Goal: Task Accomplishment & Management: Complete application form

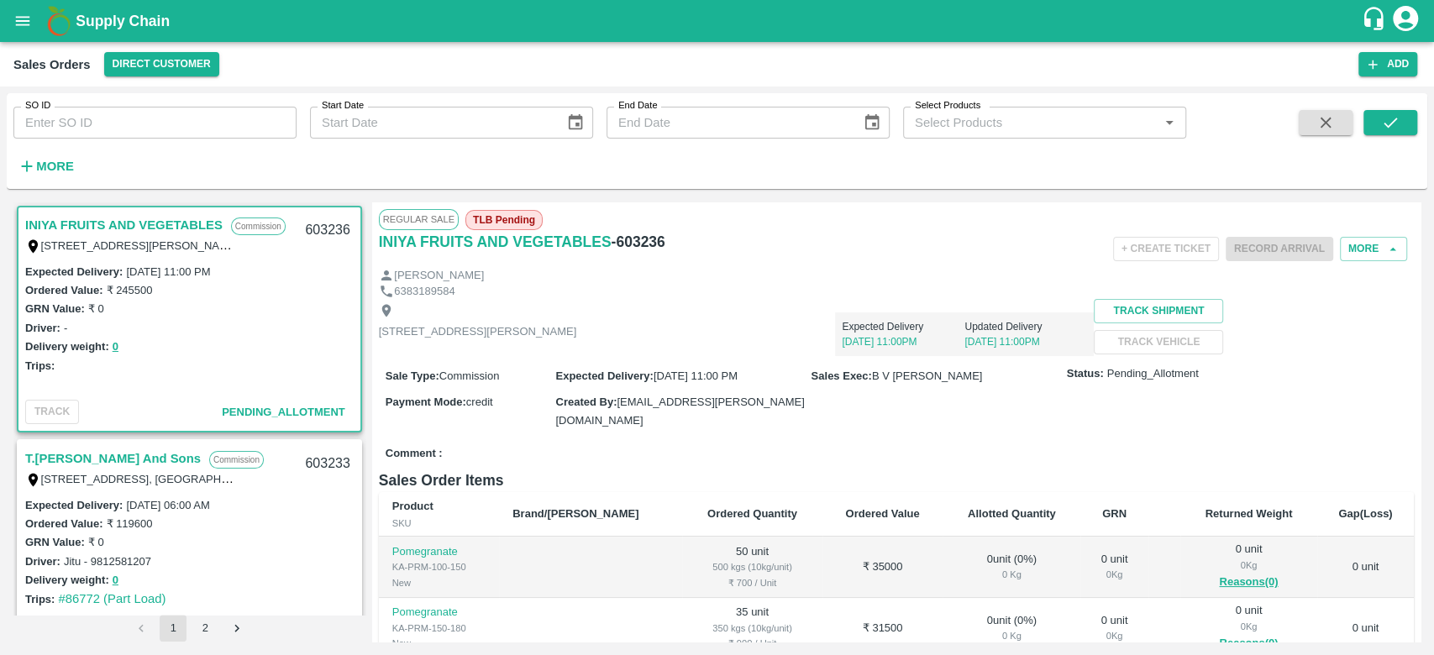
click at [996, 303] on div "Expected Delivery [DATE] 11:00PM Updated Delivery [DATE] 11:00PM" at bounding box center [835, 327] width 518 height 57
click at [21, 19] on icon "open drawer" at bounding box center [22, 21] width 18 height 18
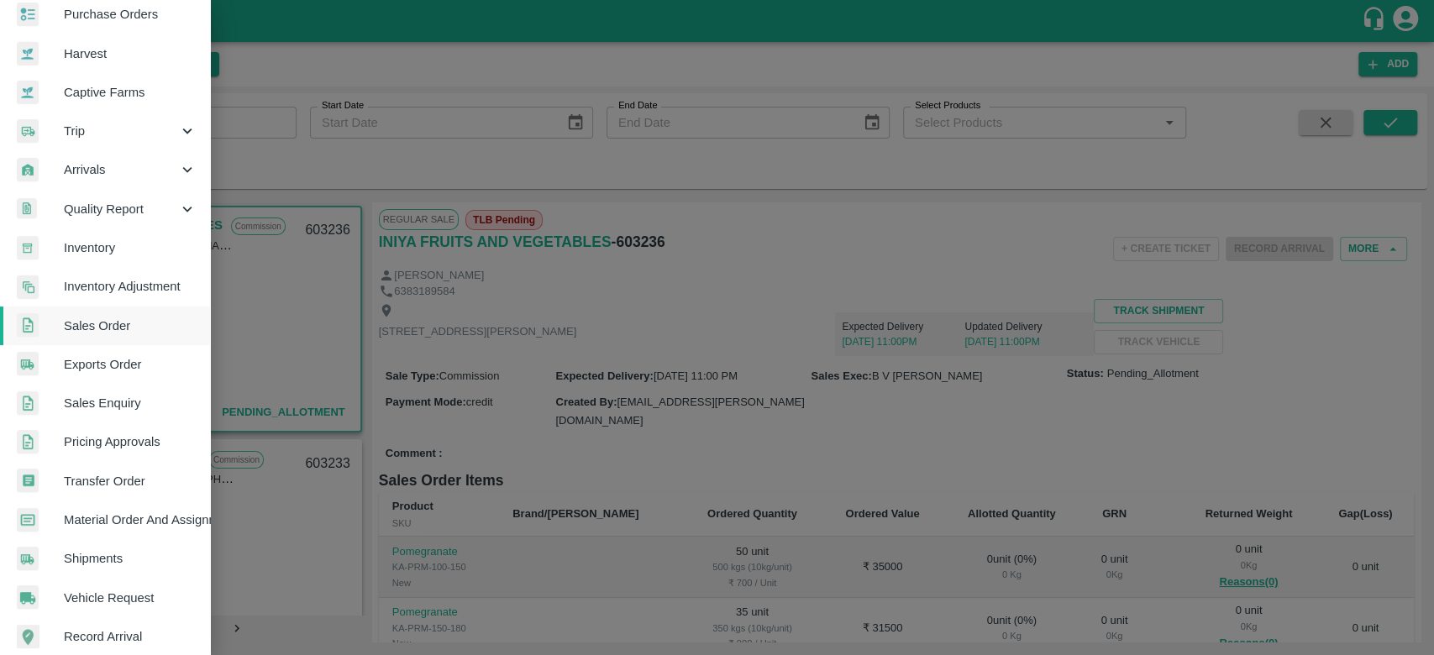
scroll to position [112, 0]
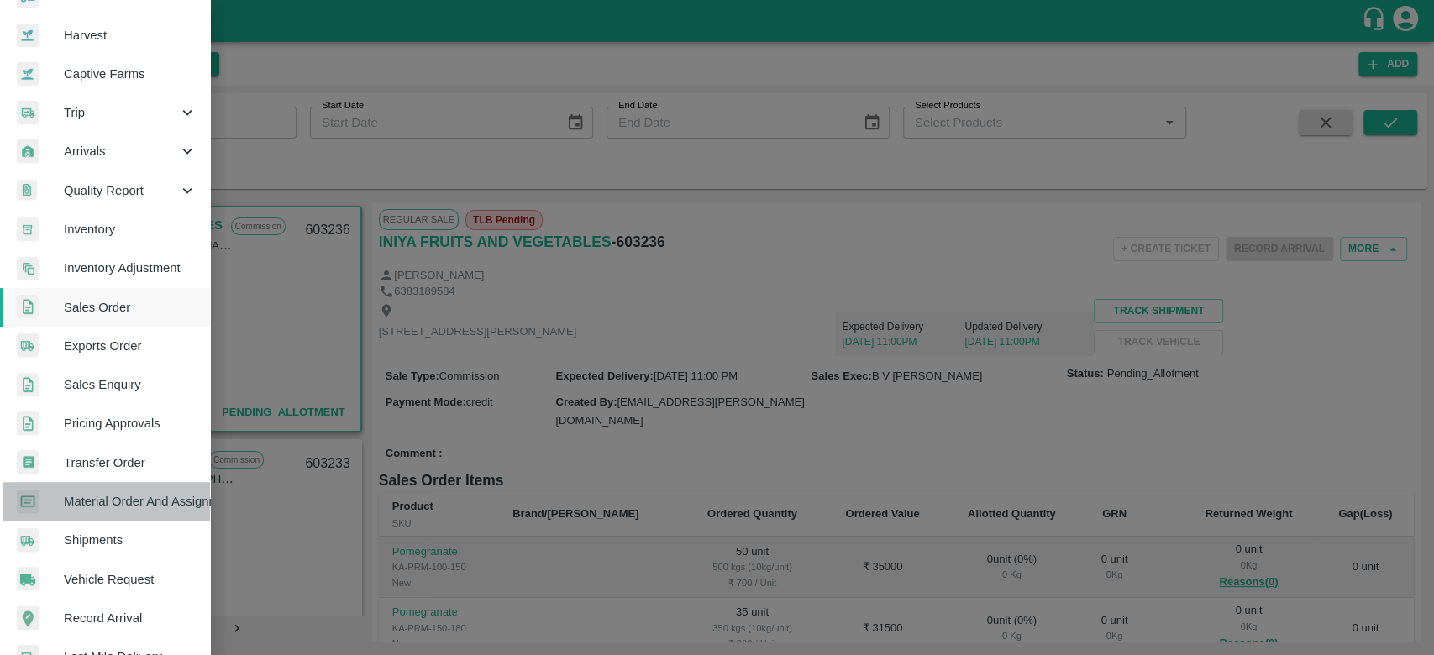
click at [128, 506] on span "Material Order And Assignment" at bounding box center [130, 501] width 133 height 18
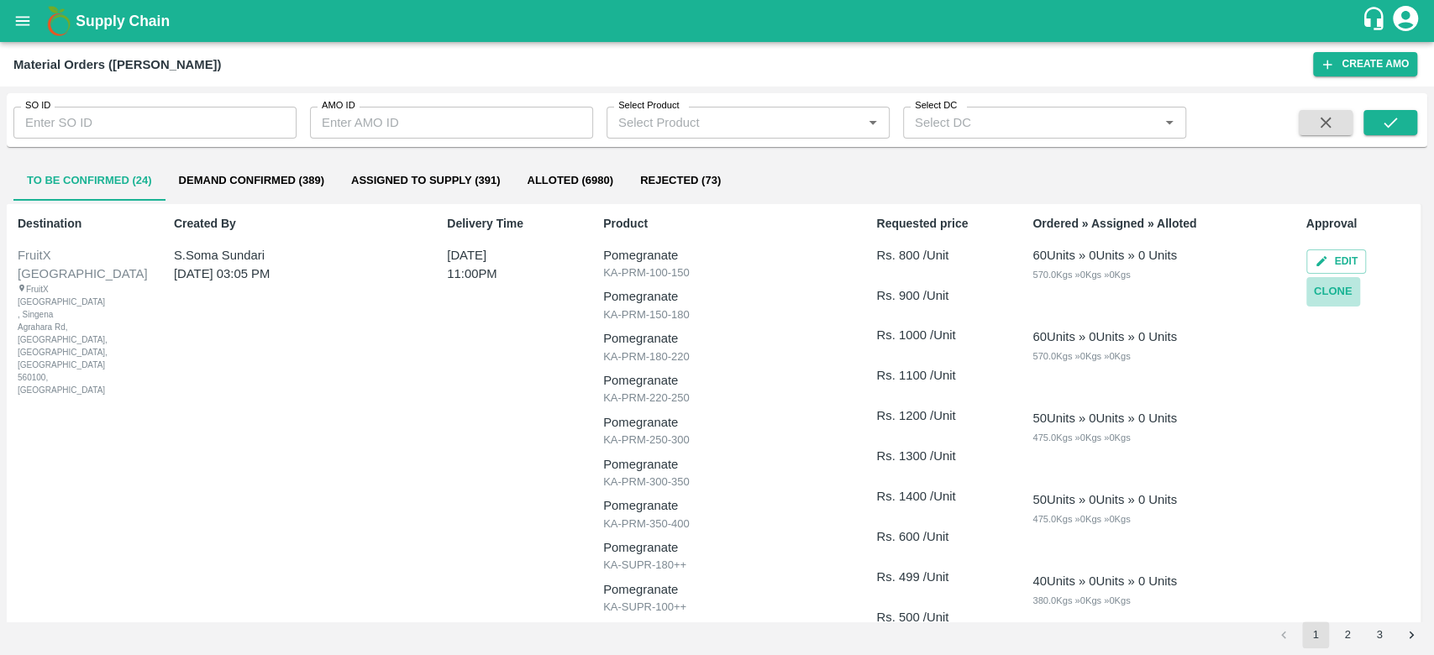
click at [1330, 292] on button "Clone" at bounding box center [1334, 291] width 54 height 29
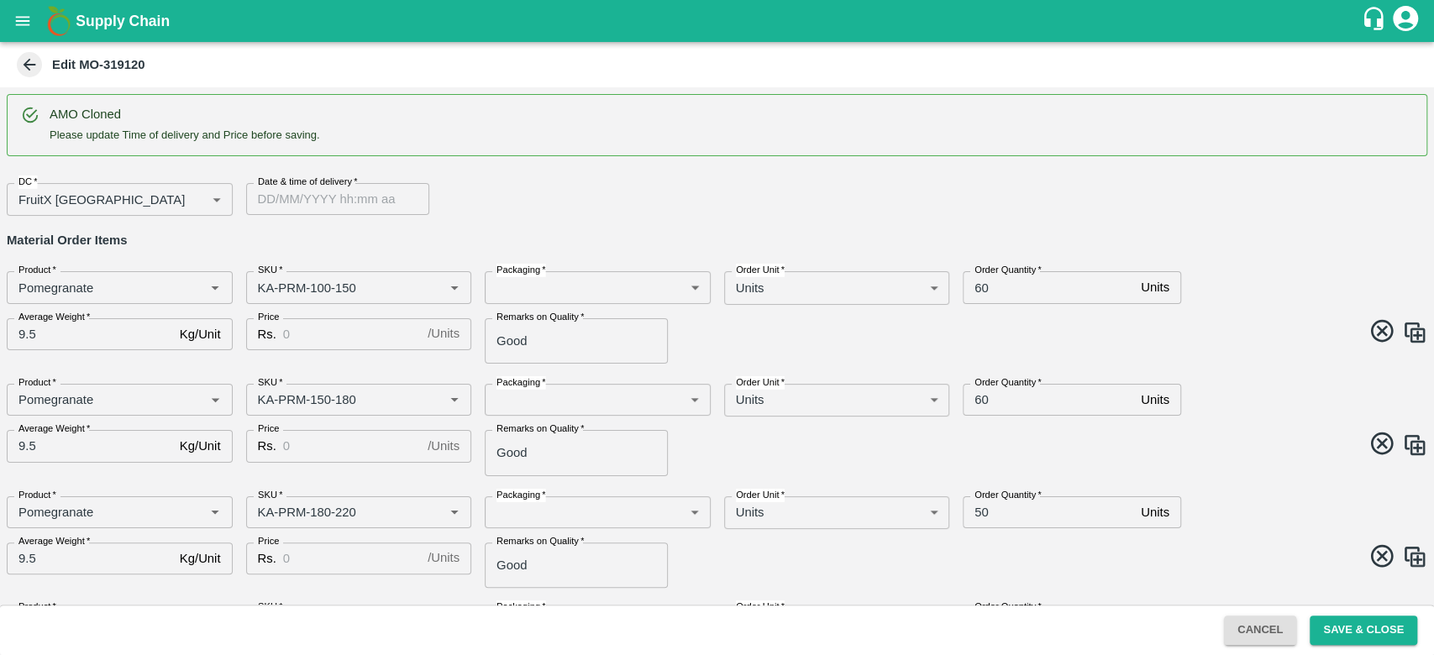
type input "DD/MM/YYYY hh:mm aa"
click at [326, 204] on input "DD/MM/YYYY hh:mm aa" at bounding box center [331, 199] width 171 height 32
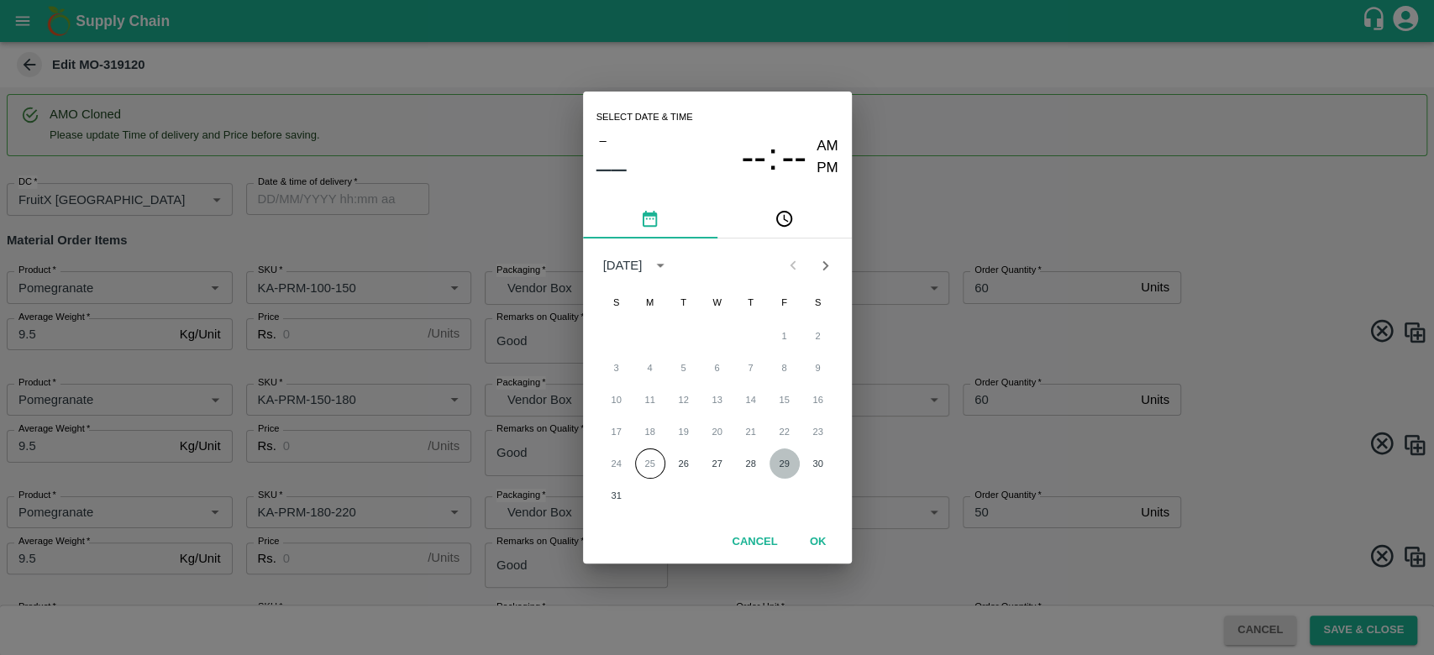
click at [787, 466] on button "29" at bounding box center [785, 464] width 30 height 30
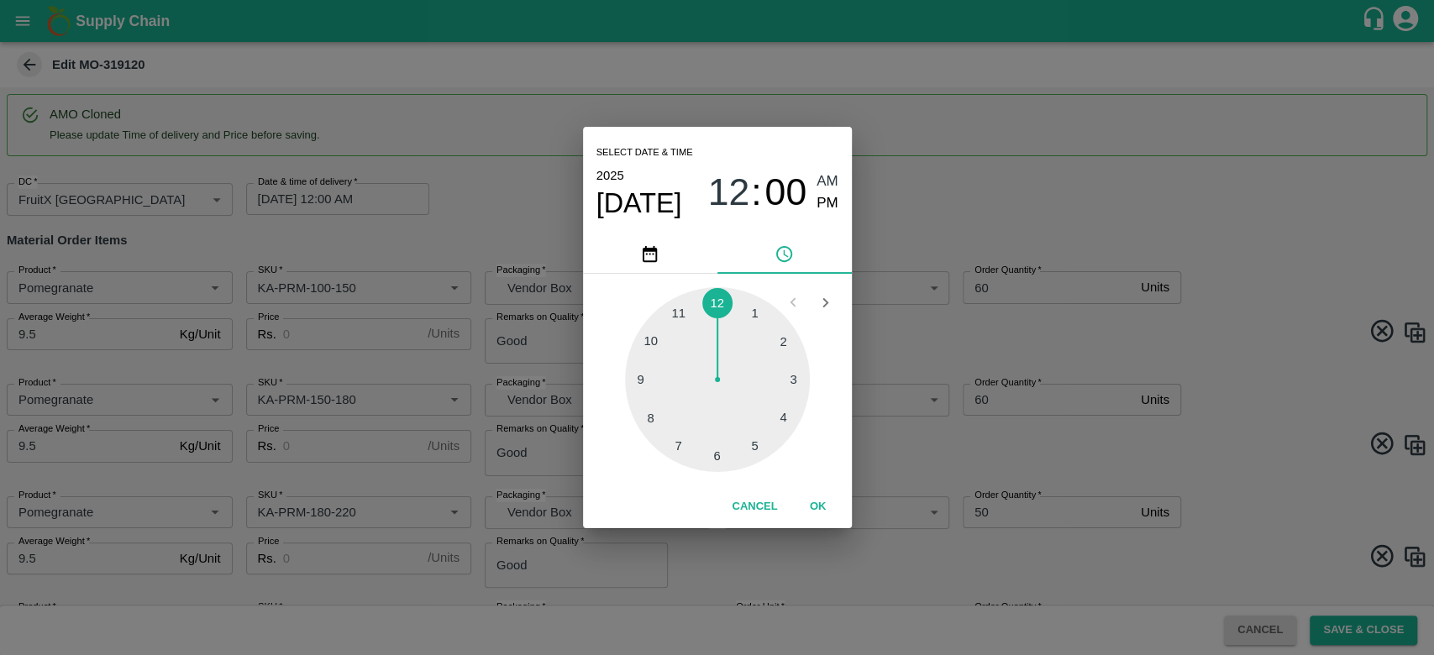
click at [687, 318] on div at bounding box center [717, 379] width 185 height 185
click at [823, 201] on span "PM" at bounding box center [828, 203] width 22 height 23
type input "[DATE] 11:00 PM"
click at [808, 503] on button "OK" at bounding box center [819, 506] width 54 height 29
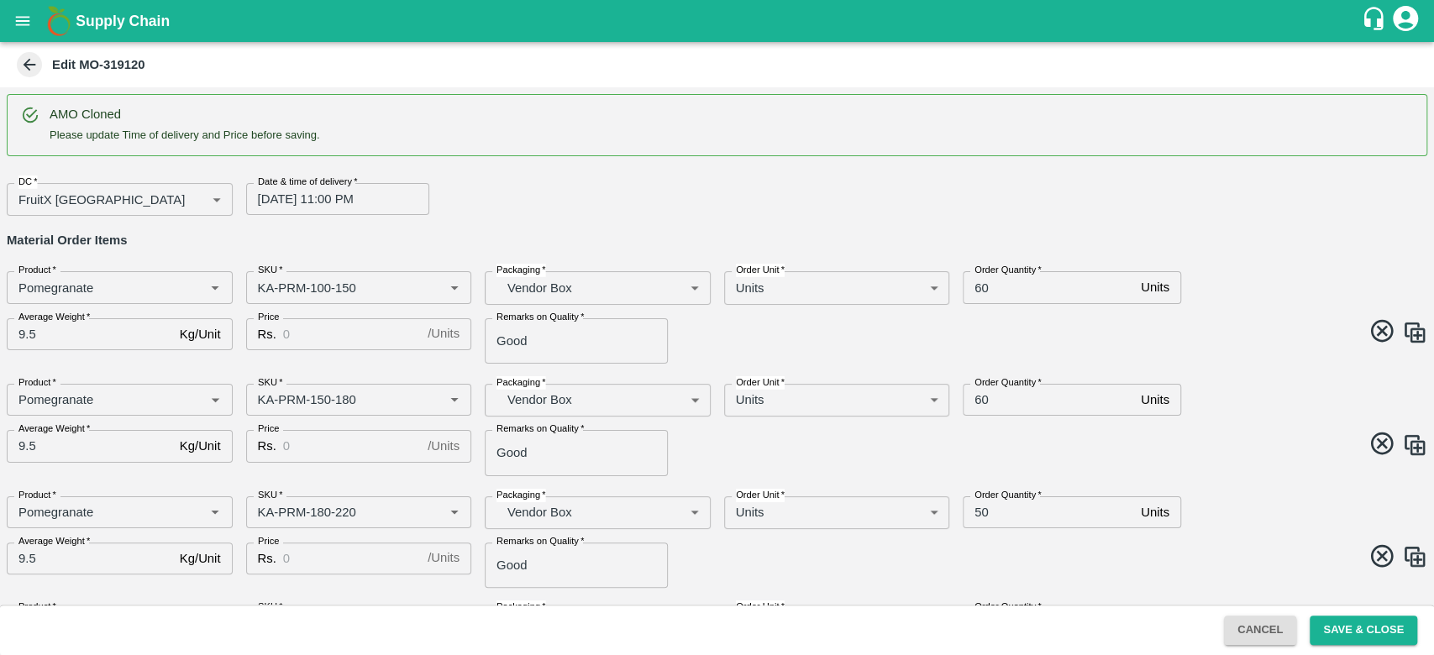
click at [844, 343] on span at bounding box center [1070, 334] width 718 height 33
click at [313, 335] on input "Price" at bounding box center [352, 334] width 138 height 32
click at [301, 457] on input "Price" at bounding box center [352, 446] width 138 height 32
click at [345, 339] on input "600" at bounding box center [352, 334] width 138 height 32
type input "6"
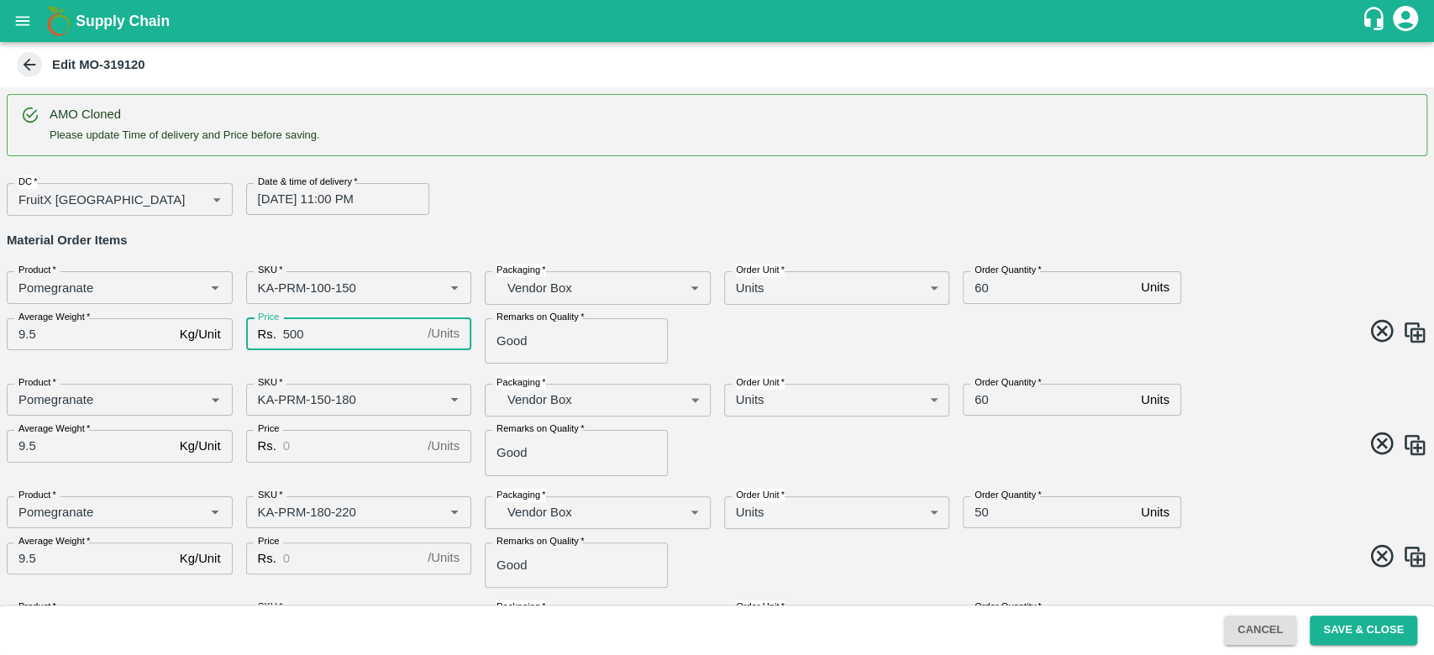
type input "500"
click at [318, 458] on input "Price" at bounding box center [352, 446] width 138 height 32
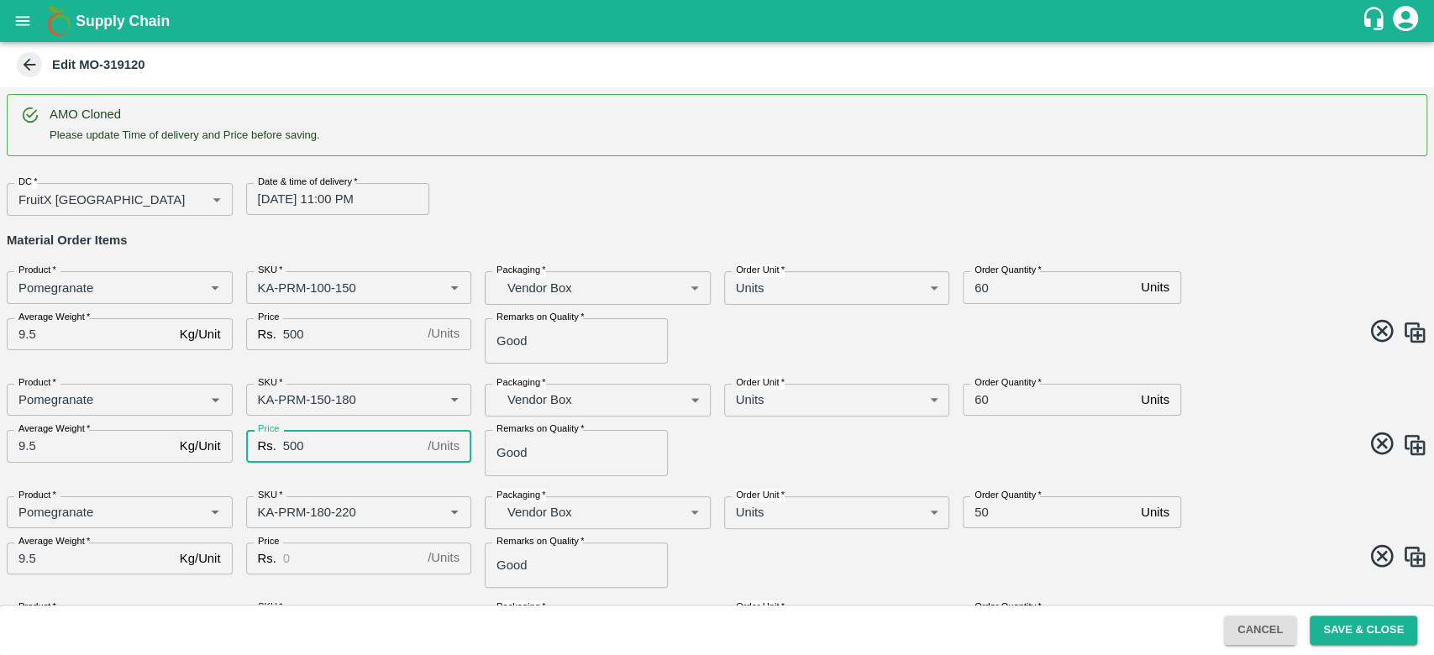
type input "500"
click at [346, 475] on div "Price Rs. 500 / Units Price" at bounding box center [352, 446] width 239 height 59
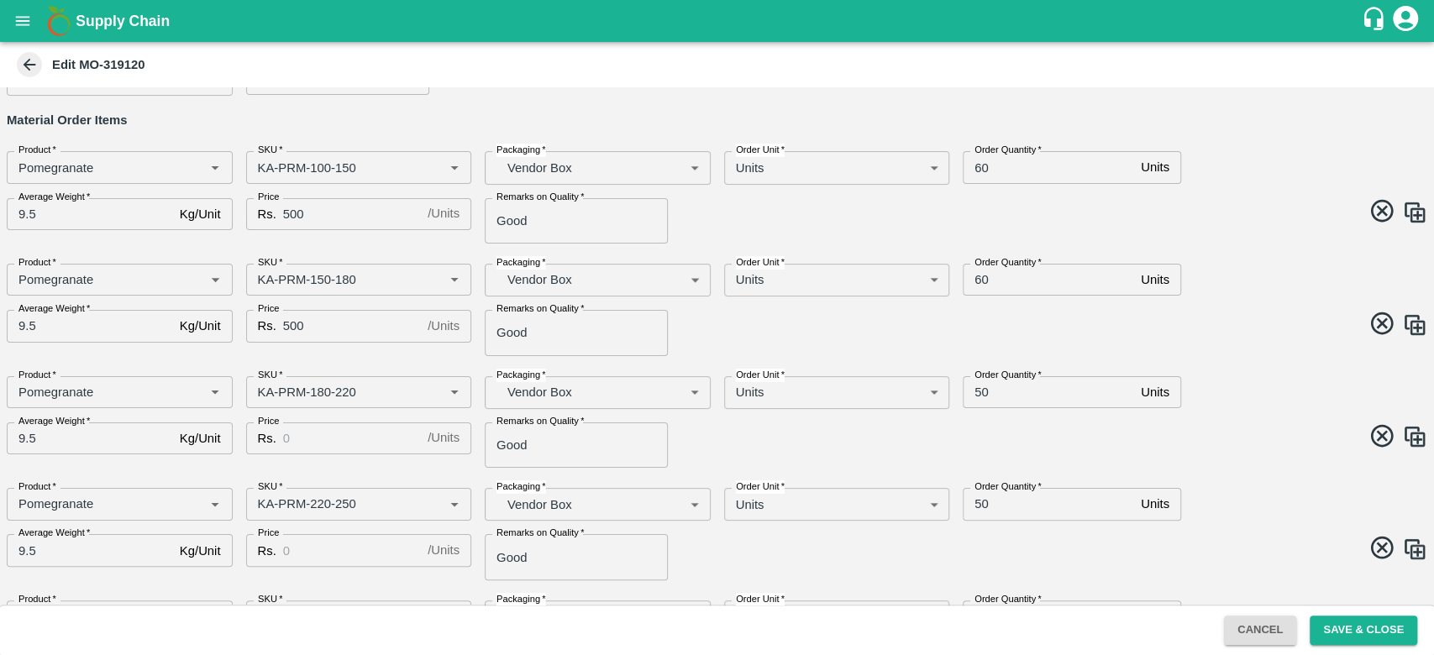
scroll to position [127, 0]
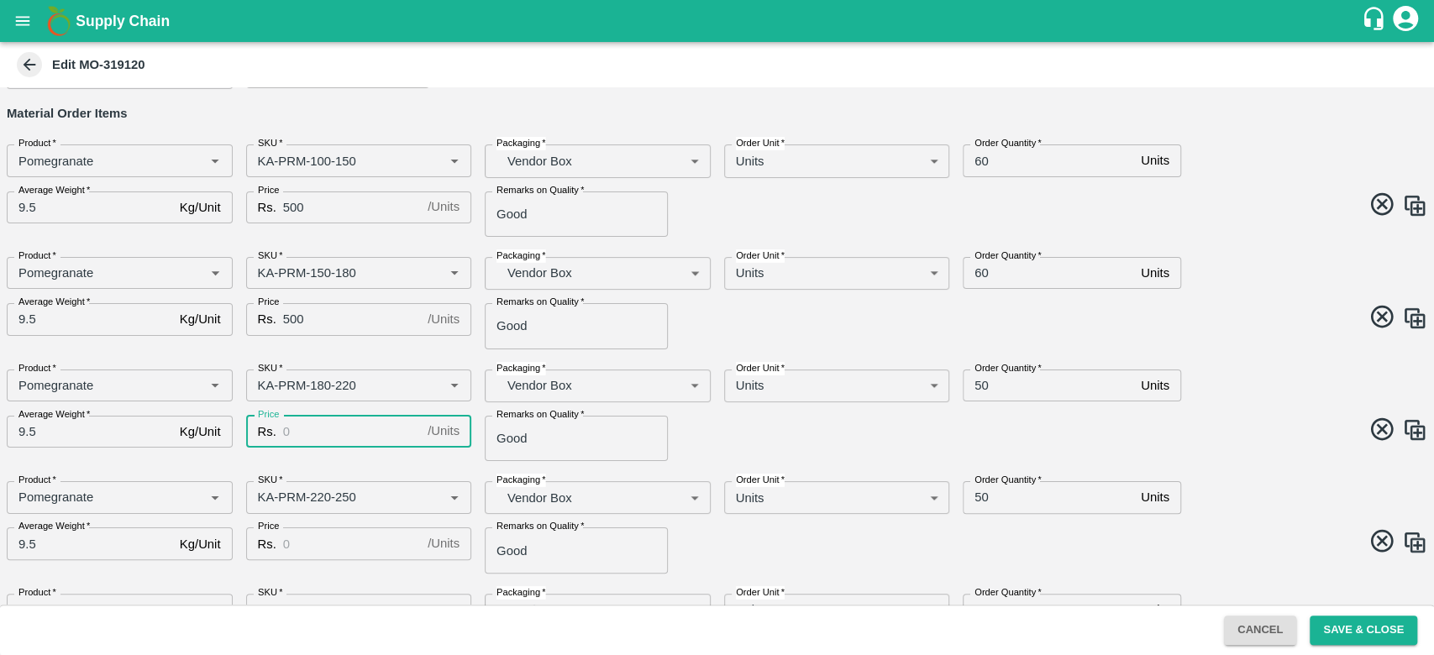
click at [338, 443] on input "Price" at bounding box center [352, 432] width 138 height 32
click at [362, 482] on div "SKU   *" at bounding box center [359, 497] width 226 height 32
type input "500"
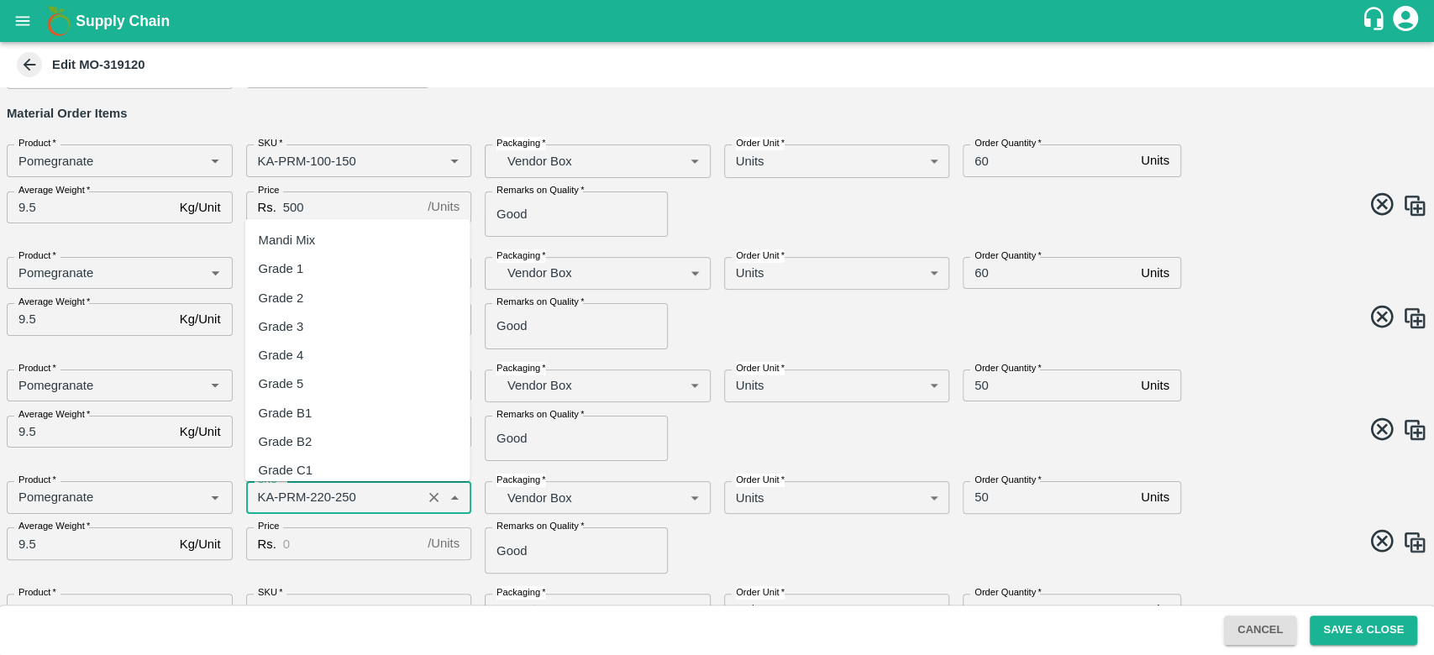
scroll to position [4269, 0]
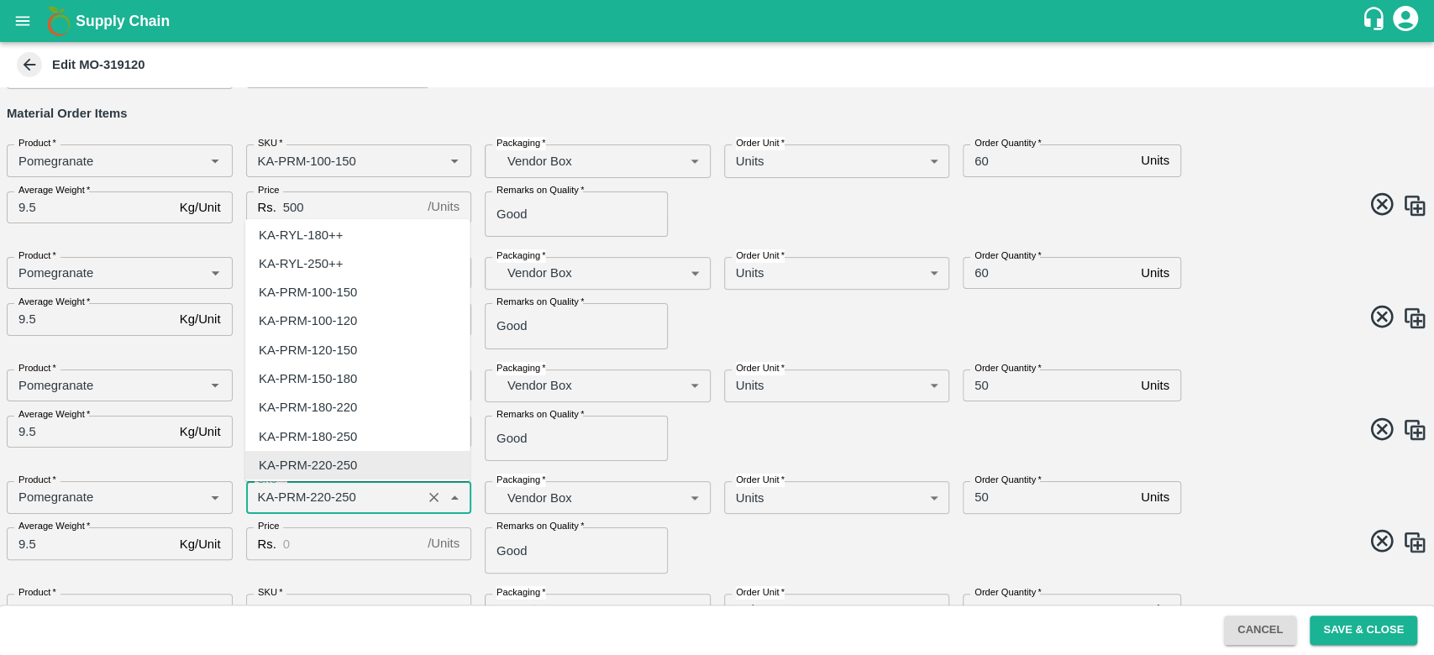
click at [710, 450] on div "Product   * Product   * SKU   * SKU   * Packaging   * Vendor Box BOM/276 Packag…" at bounding box center [710, 409] width 1434 height 106
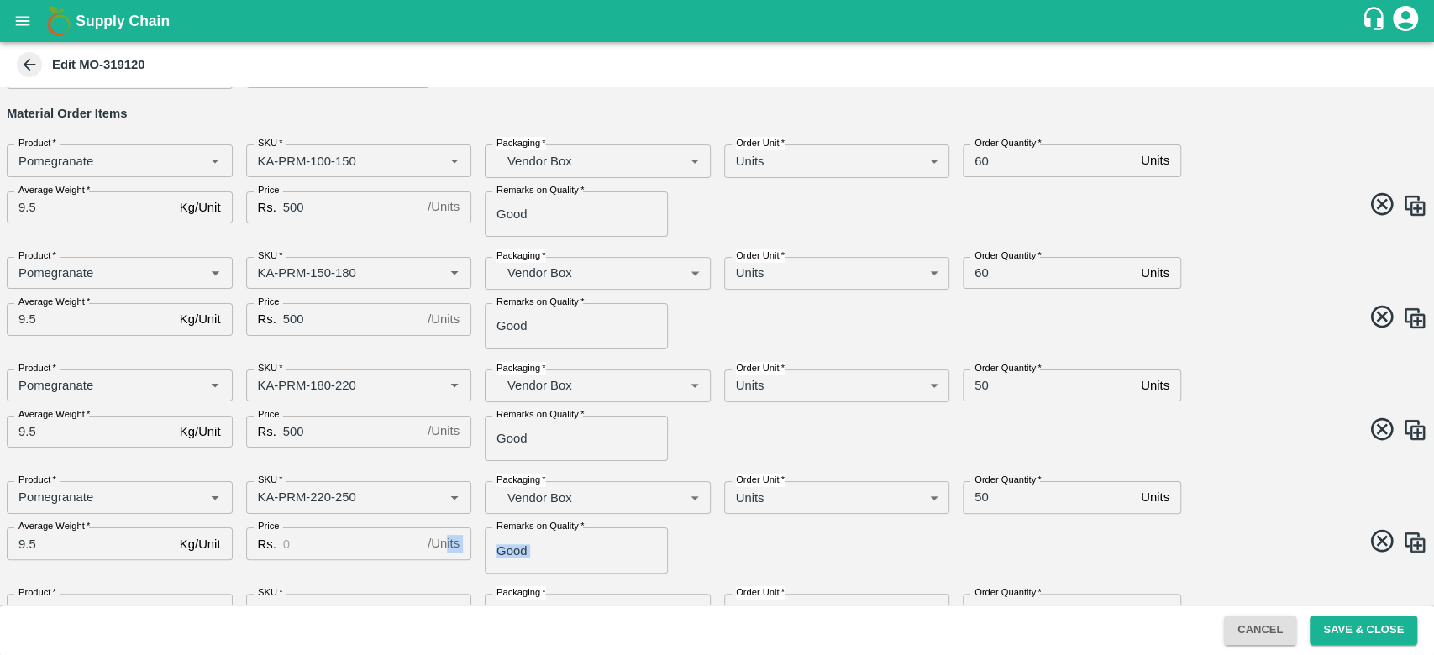
drag, startPoint x: 421, startPoint y: 559, endPoint x: 867, endPoint y: 556, distance: 446.2
click at [867, 556] on div "Product   * Product   * SKU   * SKU   * Packaging   * Vendor Box BOM/276 Packag…" at bounding box center [710, 521] width 1434 height 106
click at [867, 556] on span at bounding box center [1070, 544] width 718 height 33
click at [378, 548] on input "Price" at bounding box center [352, 544] width 138 height 32
type input "600"
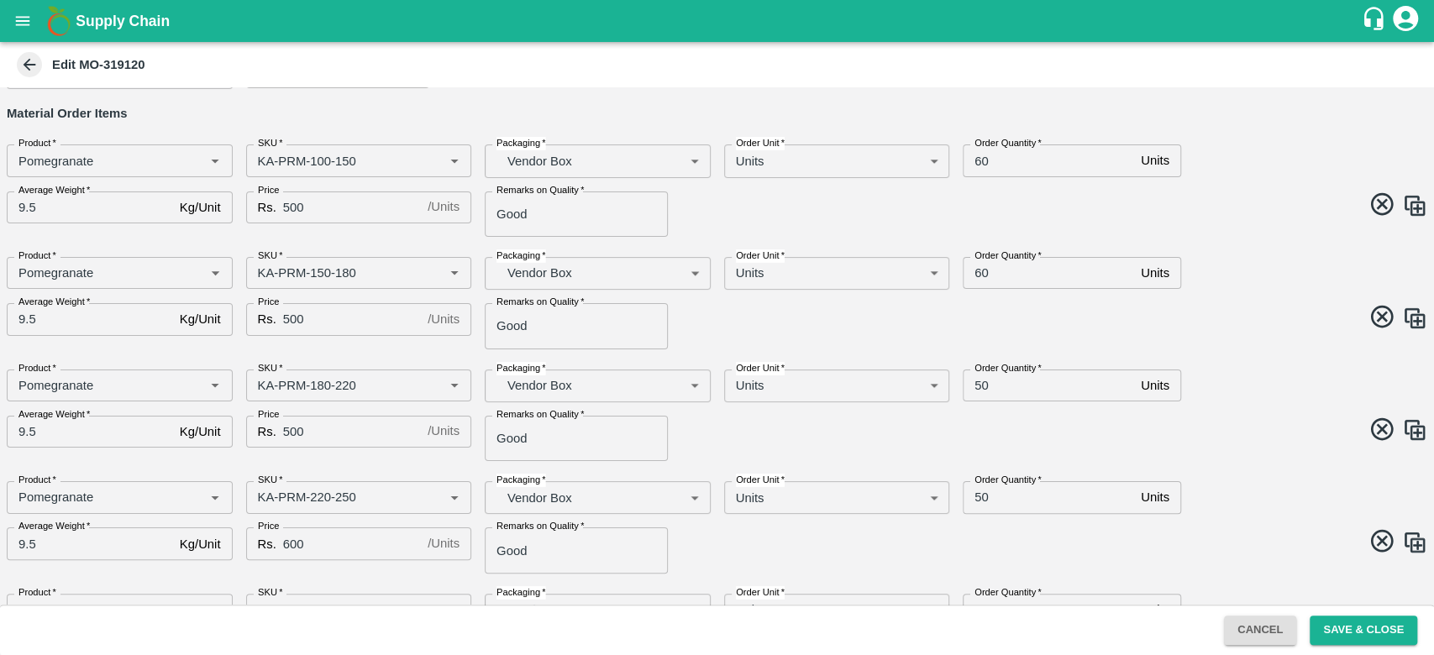
click at [789, 538] on span at bounding box center [1070, 544] width 718 height 33
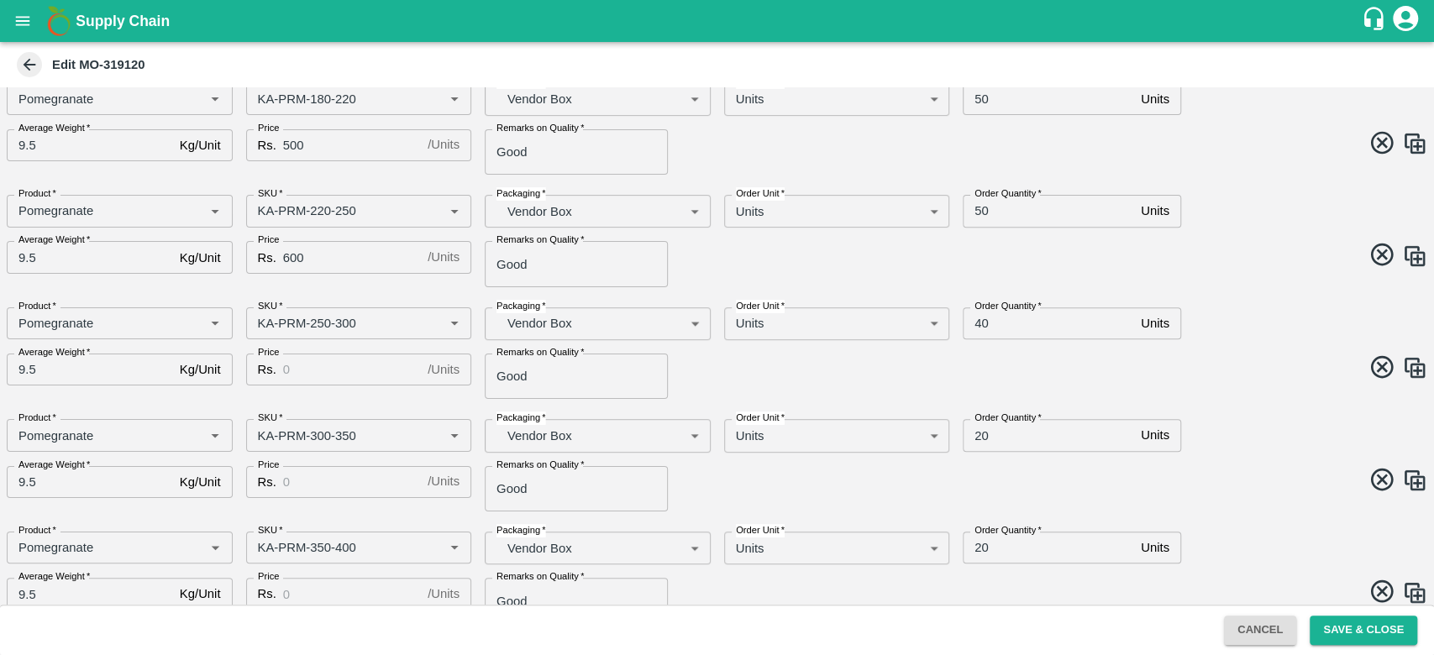
scroll to position [418, 0]
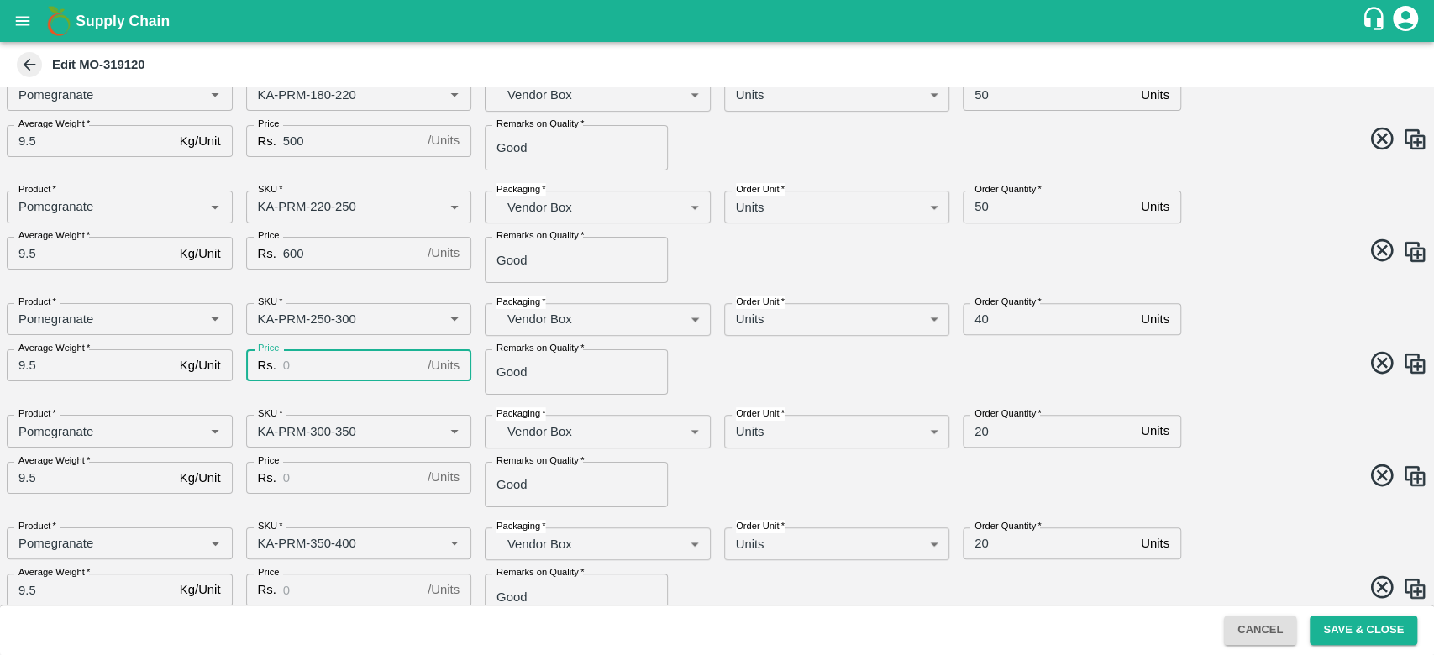
click at [343, 368] on input "Price" at bounding box center [352, 366] width 138 height 32
type input "600"
click at [723, 353] on span at bounding box center [1070, 366] width 718 height 33
click at [294, 483] on input "Price" at bounding box center [352, 478] width 138 height 32
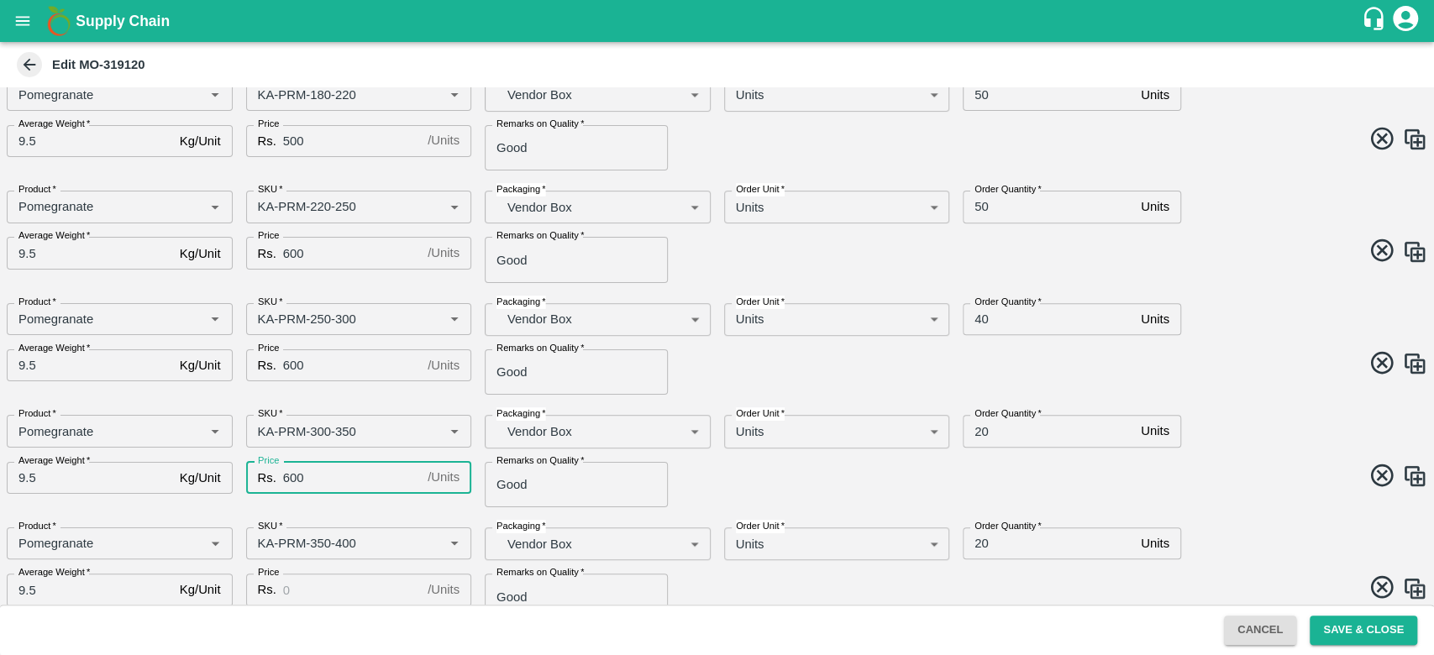
type input "600"
click at [795, 490] on span at bounding box center [1070, 478] width 718 height 33
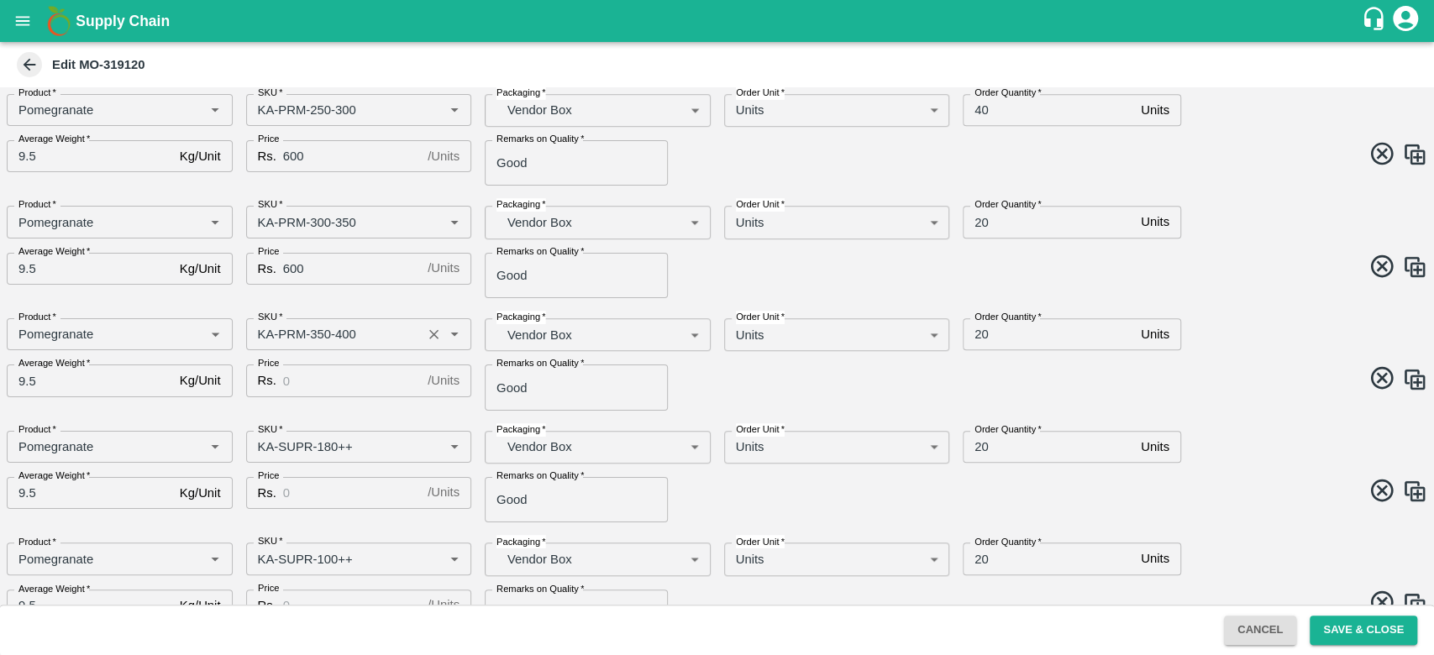
scroll to position [629, 0]
click at [333, 388] on input "Price" at bounding box center [352, 379] width 138 height 32
type input "600"
drag, startPoint x: 695, startPoint y: 373, endPoint x: 848, endPoint y: 386, distance: 153.5
click at [848, 386] on div "Product   * Product   * SKU   * SKU   * Packaging   * Vendor Box BOM/276 Packag…" at bounding box center [710, 356] width 1434 height 106
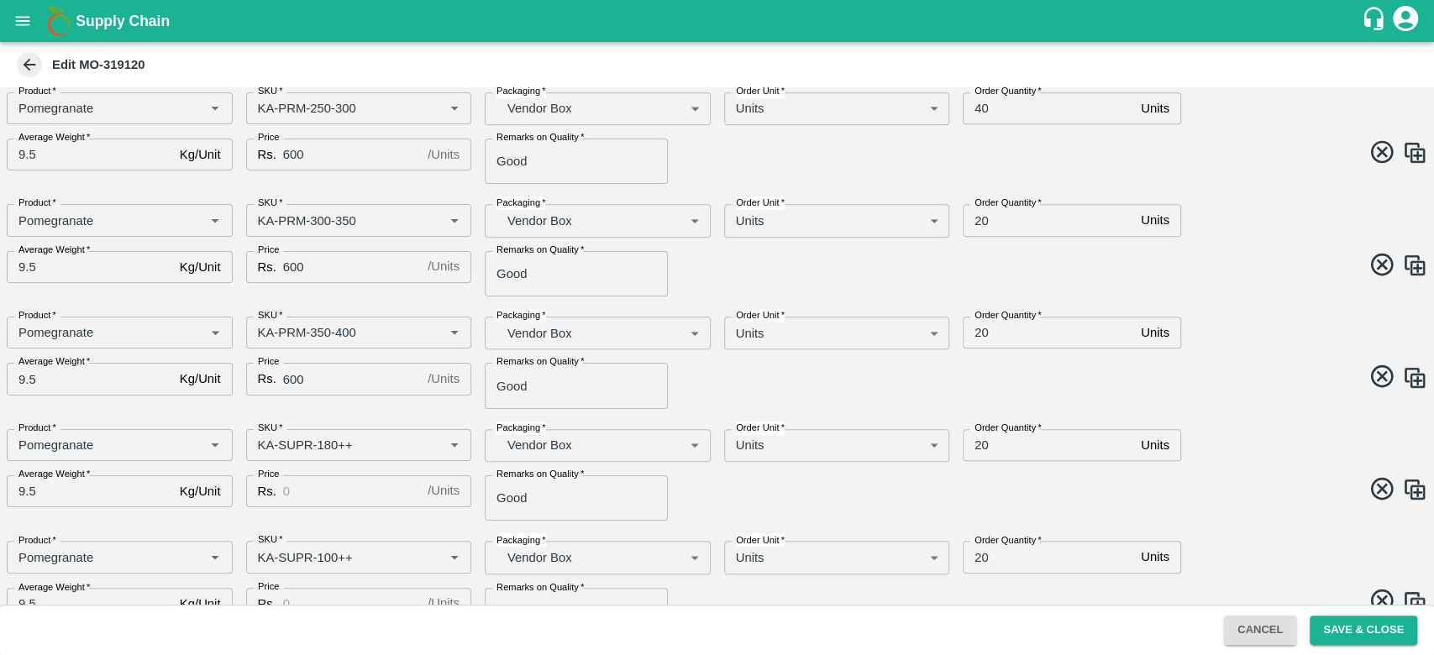
click at [850, 393] on span at bounding box center [1070, 379] width 718 height 33
click at [344, 494] on input "Price" at bounding box center [352, 492] width 138 height 32
type input "6"
type input "300"
click at [729, 508] on span at bounding box center [1070, 492] width 718 height 33
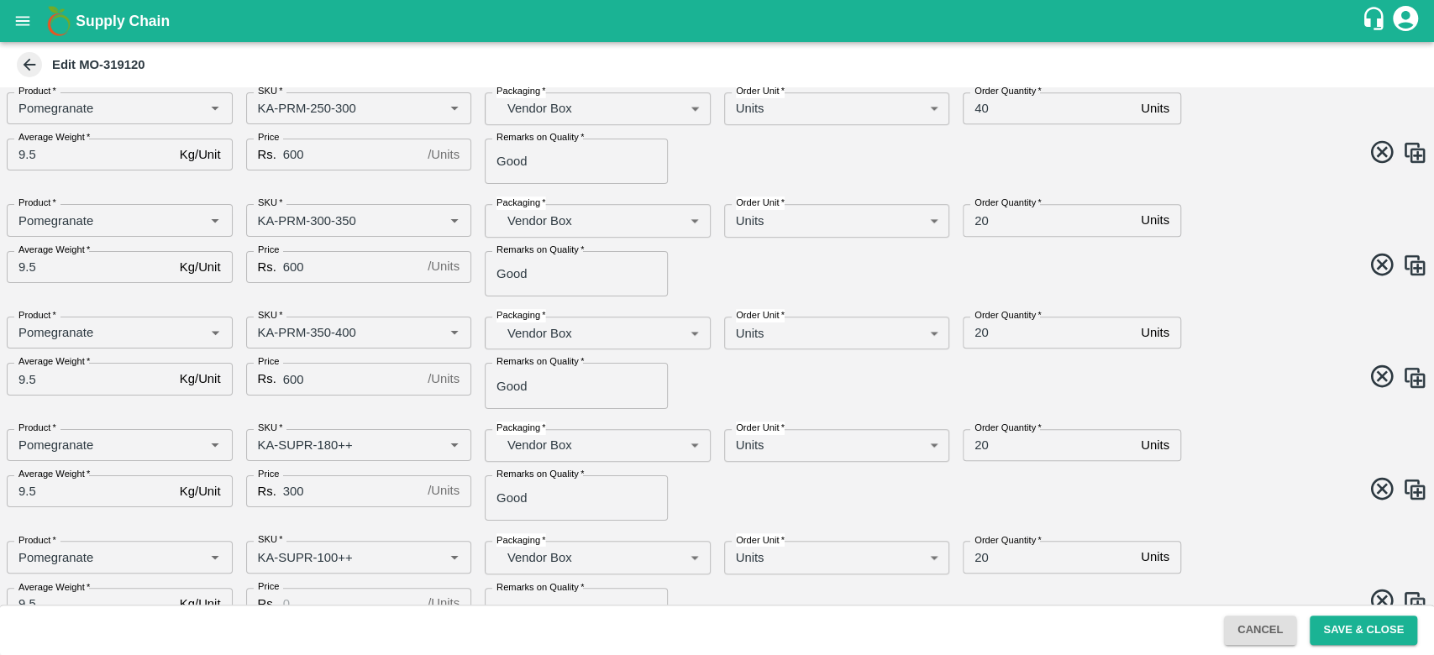
click at [324, 601] on input "Price" at bounding box center [352, 604] width 138 height 32
type input "-1"
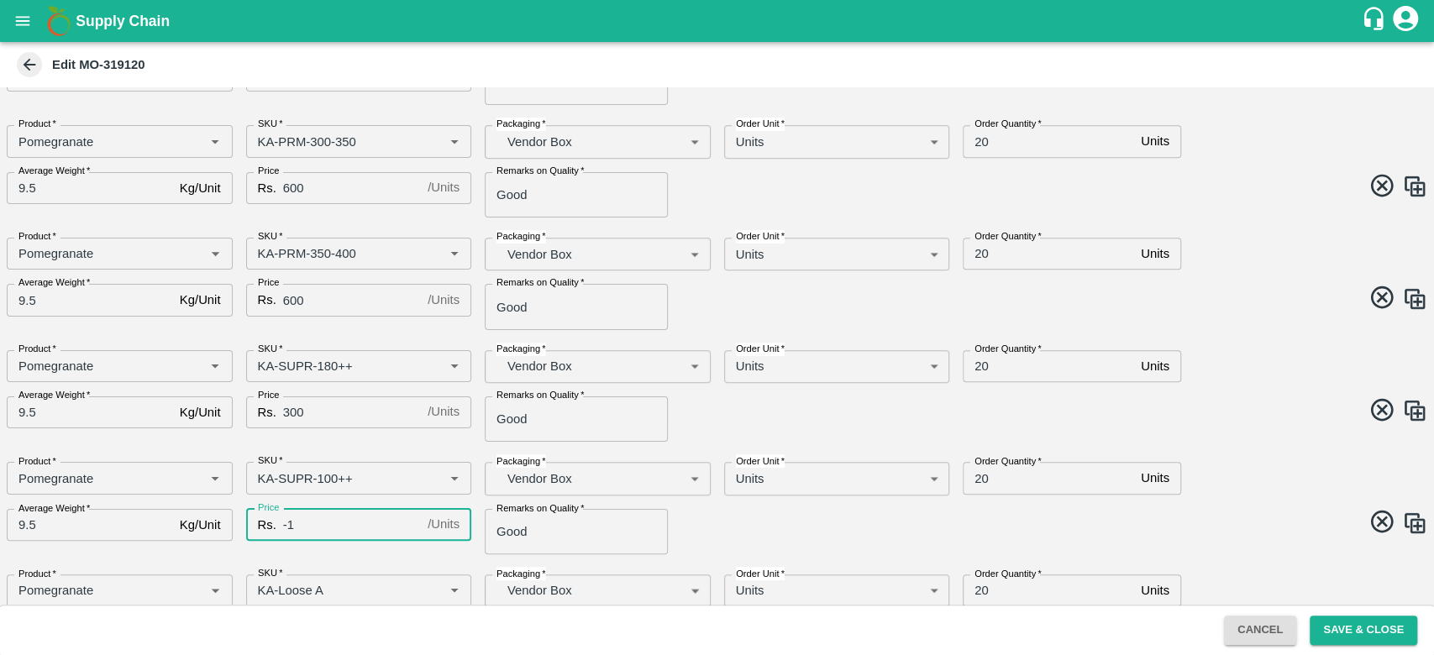
scroll to position [720, 0]
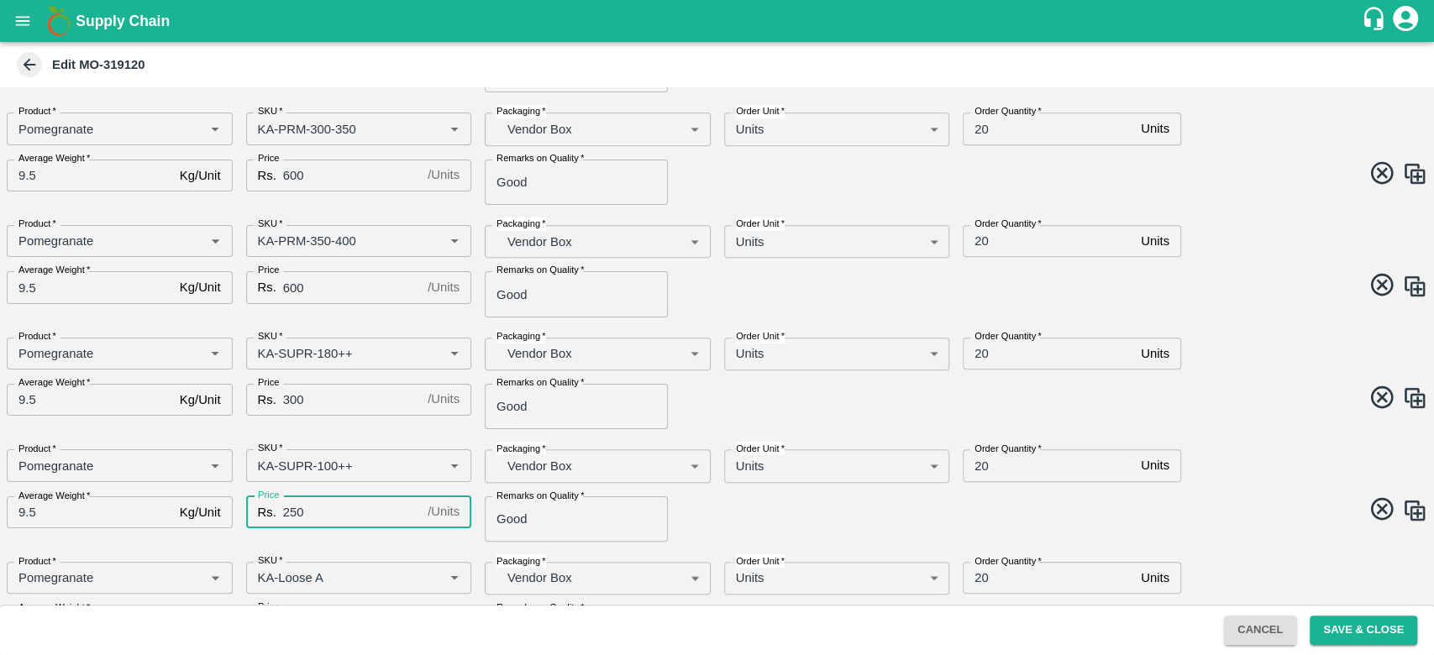
type input "250"
click at [753, 528] on span at bounding box center [1070, 512] width 718 height 33
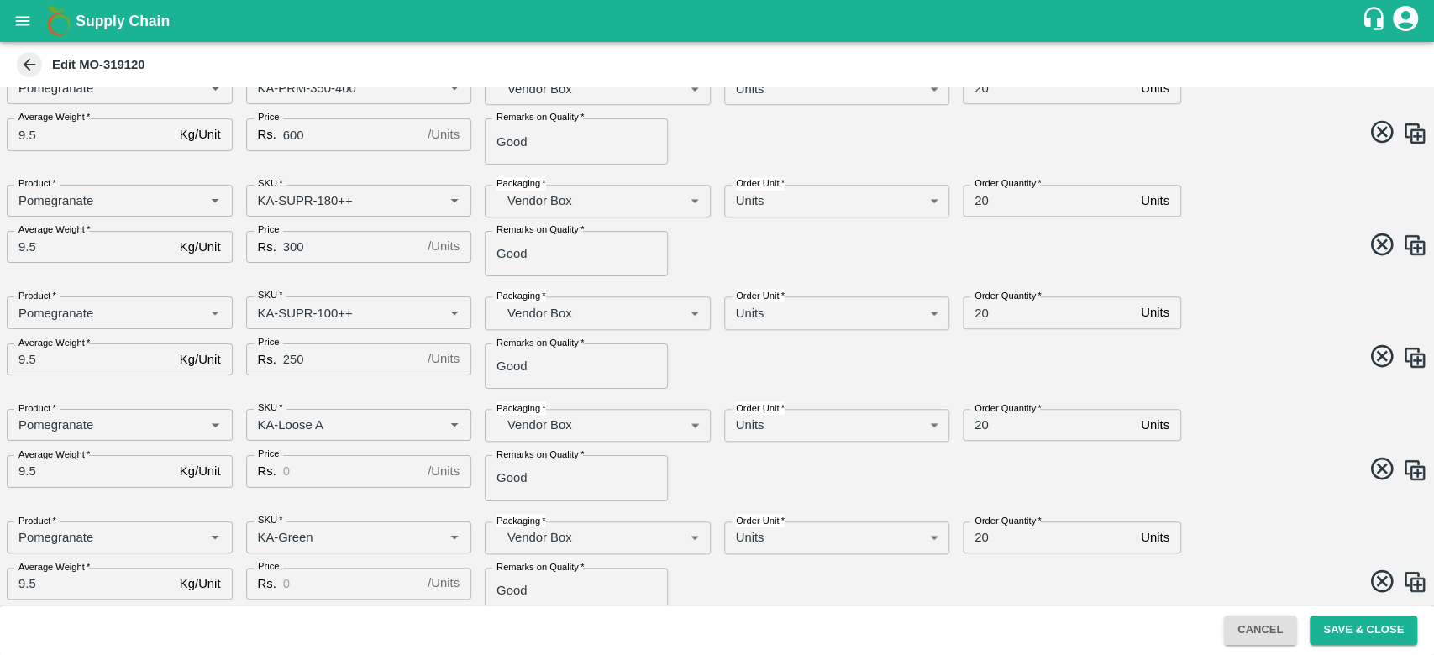
scroll to position [929, 0]
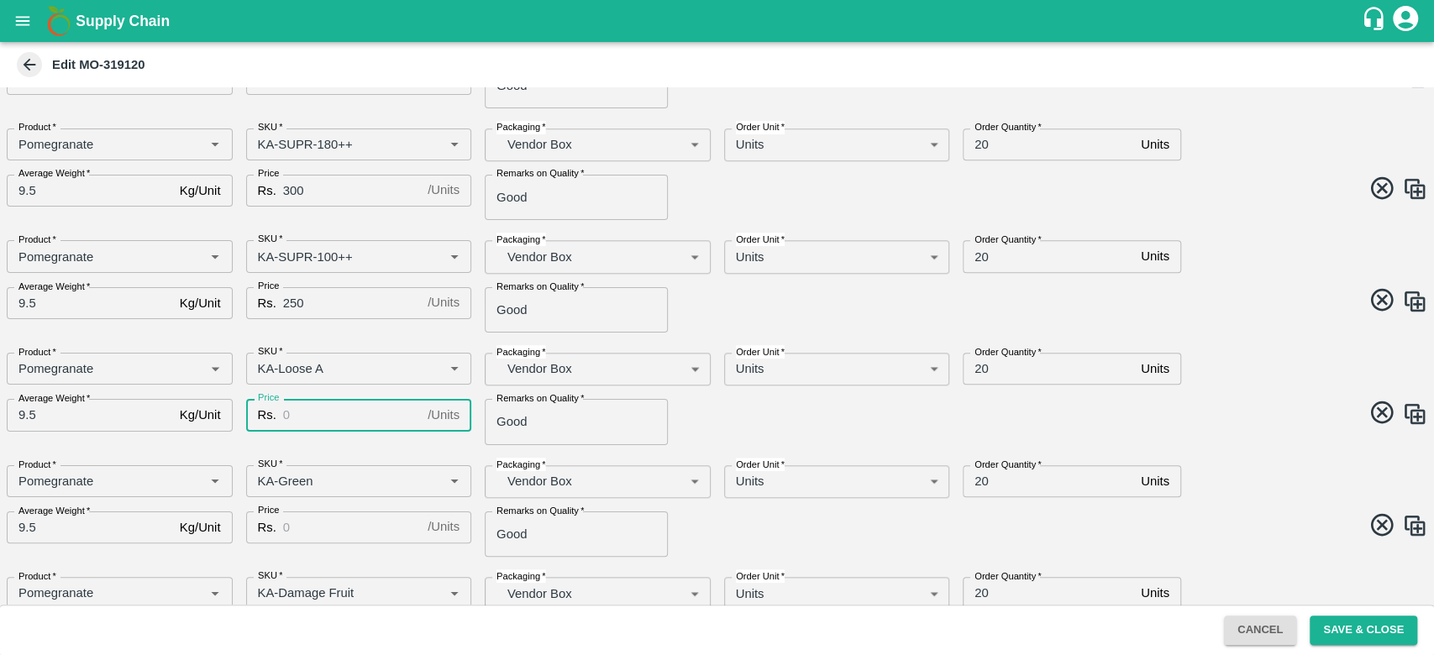
click at [301, 424] on input "Price" at bounding box center [352, 415] width 138 height 32
type input "250"
click at [744, 431] on div "Product   * Product   * SKU   * SKU   * Packaging   * Vendor Box BOM/276 Packag…" at bounding box center [710, 392] width 1434 height 106
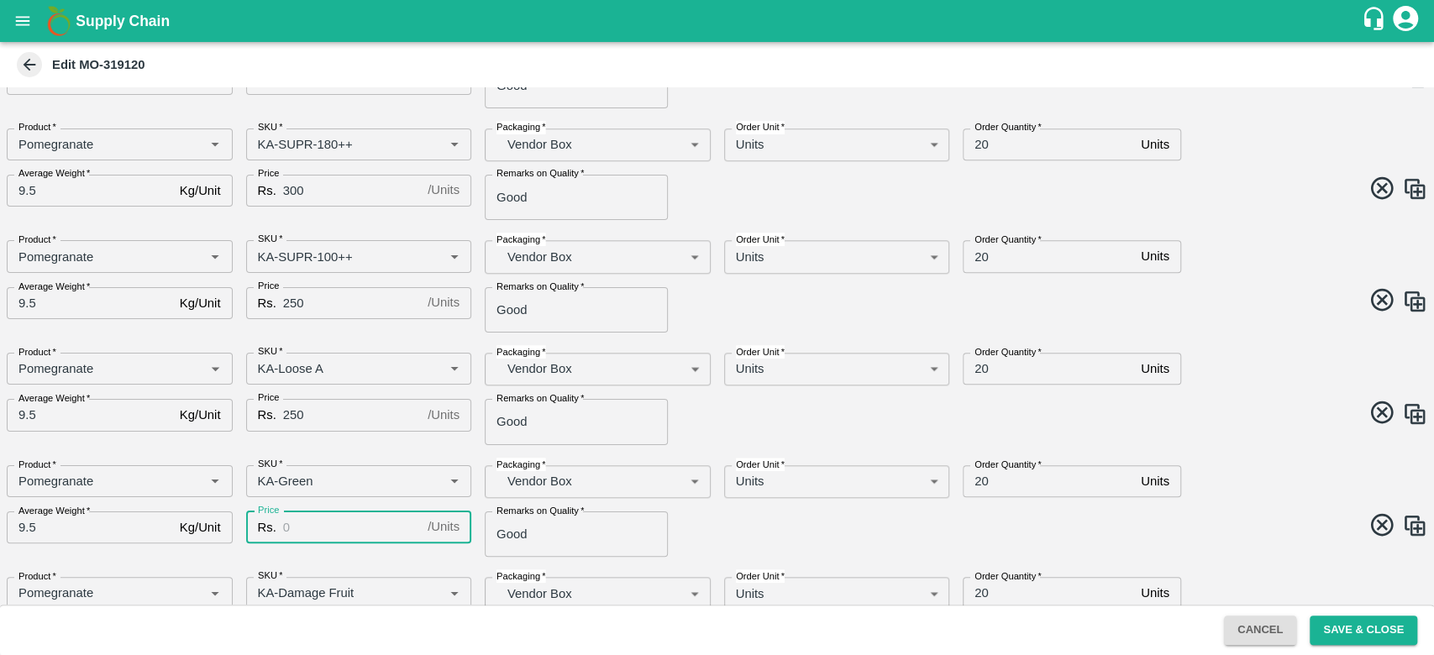
click at [381, 529] on input "Price" at bounding box center [352, 528] width 138 height 32
type input "200"
click at [748, 523] on span at bounding box center [1070, 528] width 718 height 33
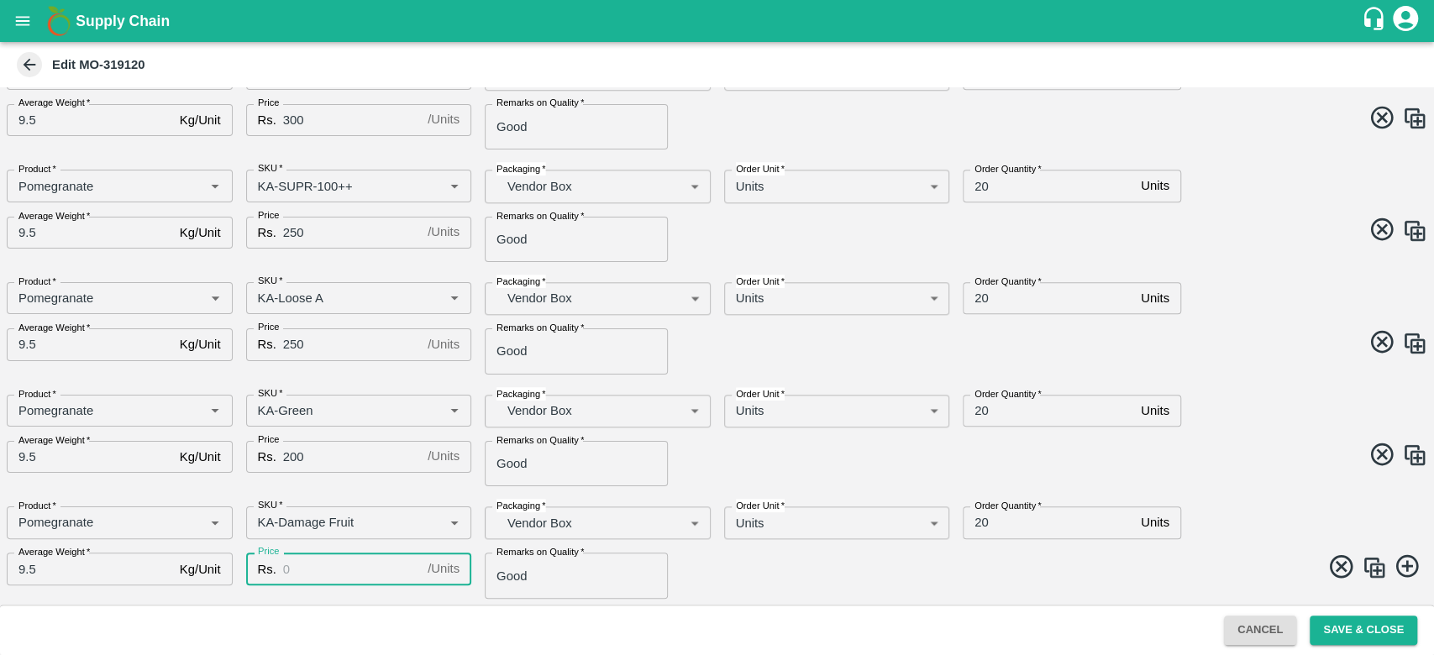
click at [355, 577] on input "Price" at bounding box center [352, 569] width 138 height 32
type input "100"
click at [740, 566] on span at bounding box center [1070, 569] width 718 height 33
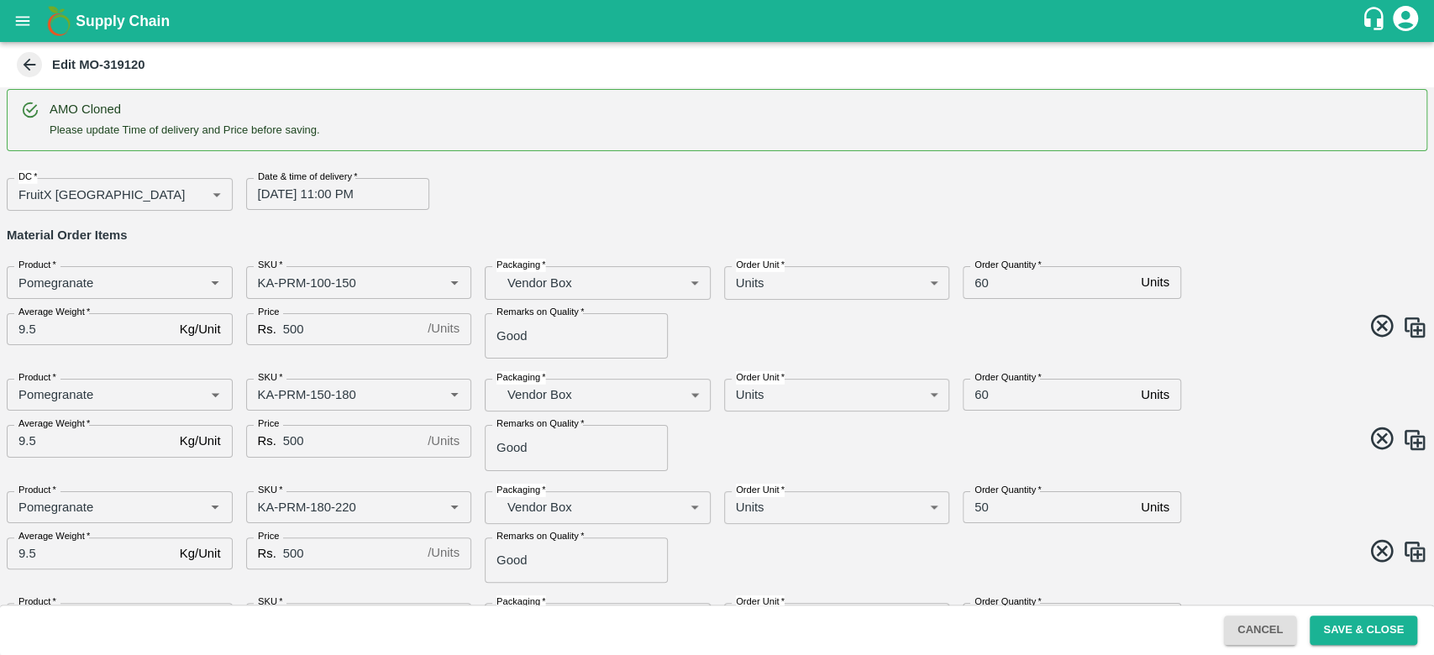
scroll to position [0, 0]
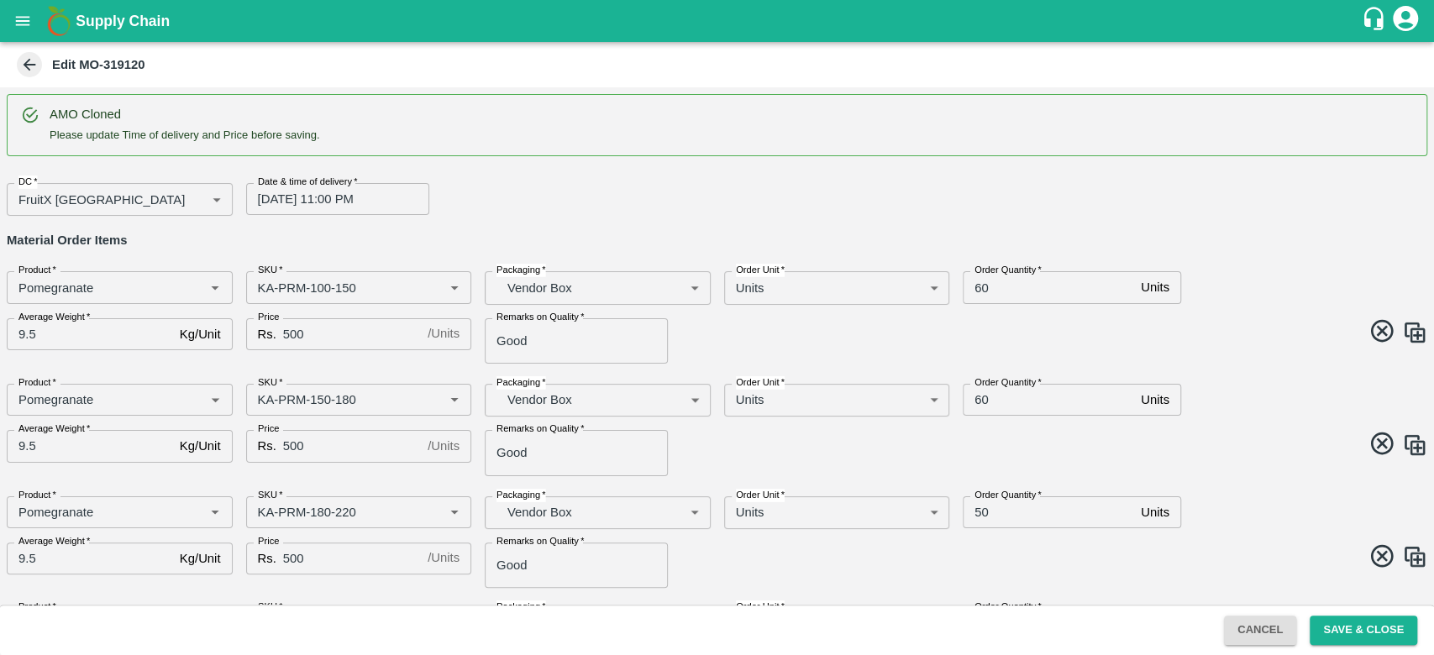
click at [1191, 333] on span at bounding box center [1070, 334] width 718 height 33
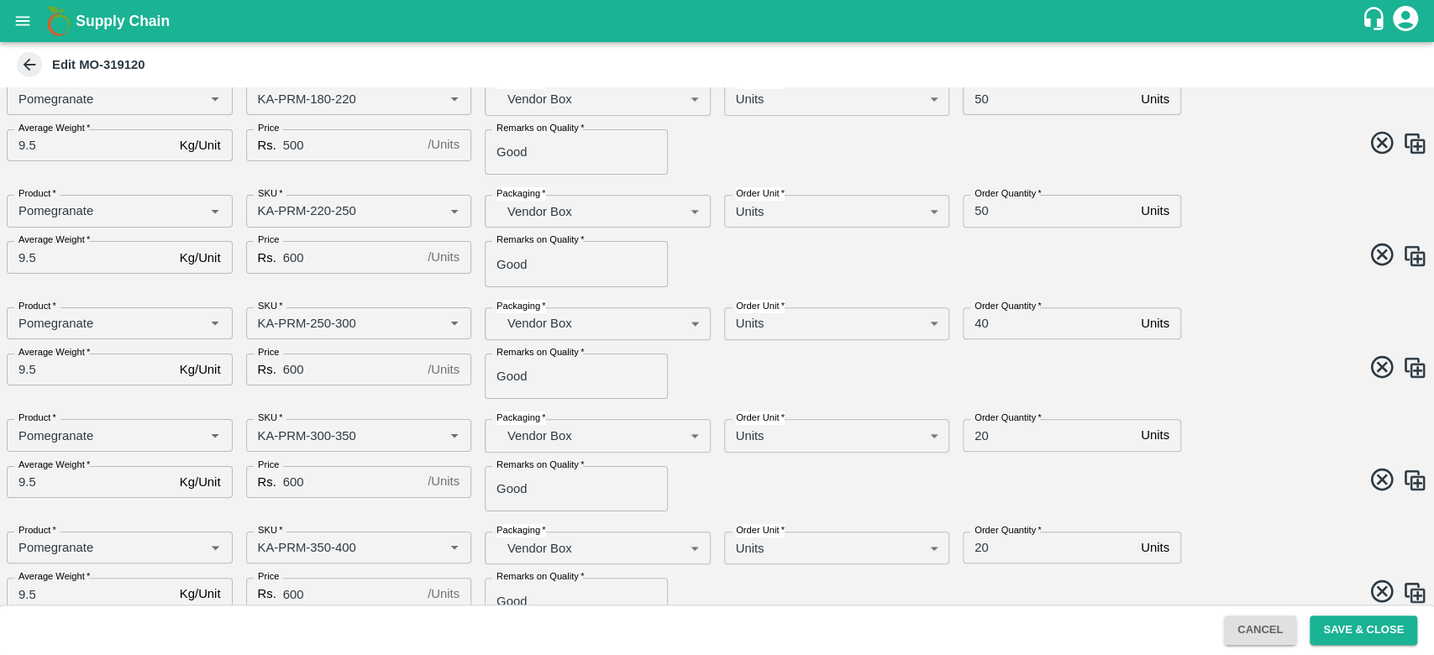
click at [1191, 333] on div "AMO Cloned Please update Time of delivery and Price before saving. DC   * Fruit…" at bounding box center [717, 346] width 1434 height 518
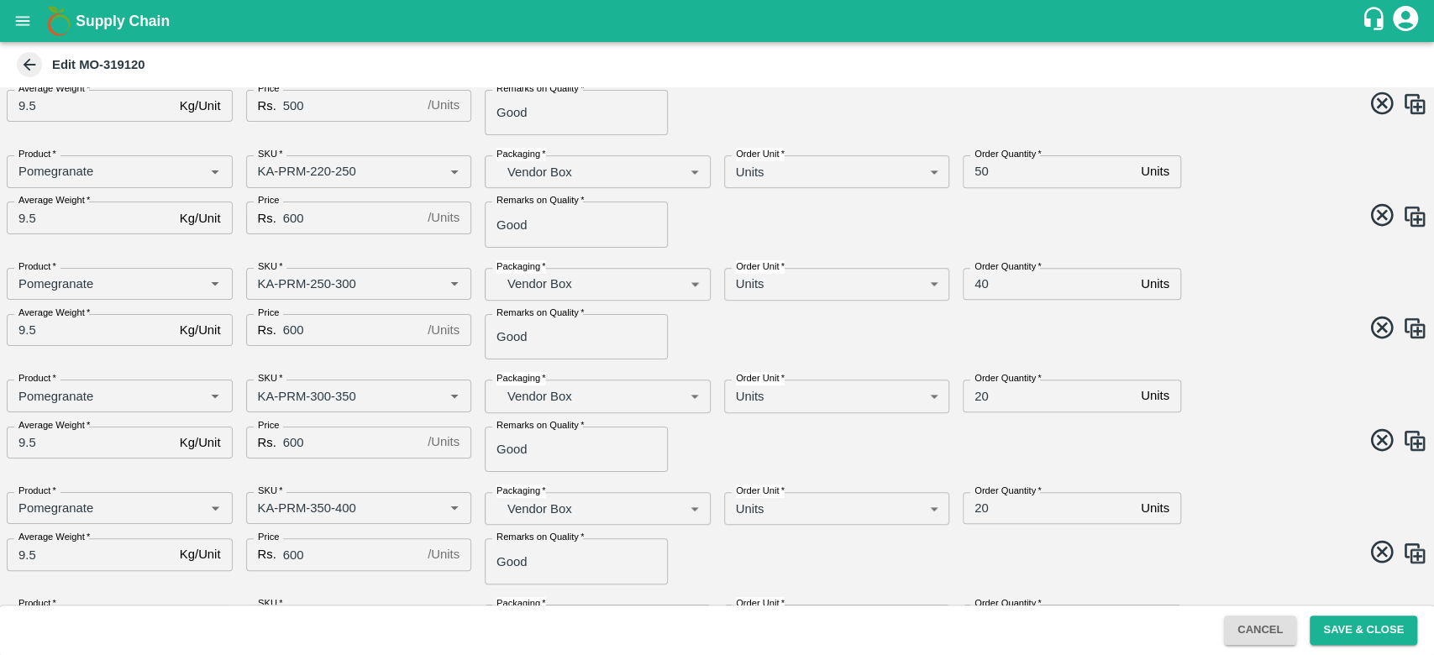
drag, startPoint x: 1191, startPoint y: 333, endPoint x: 1395, endPoint y: 355, distance: 205.4
click at [1395, 355] on div "Product   * Product   * SKU   * SKU   * Packaging   * Vendor Box BOM/276 Packag…" at bounding box center [710, 308] width 1434 height 106
click at [1320, 388] on div "Product   * Product   * SKU   * SKU   * Packaging   * Vendor Box BOM/276 Packag…" at bounding box center [710, 419] width 1434 height 106
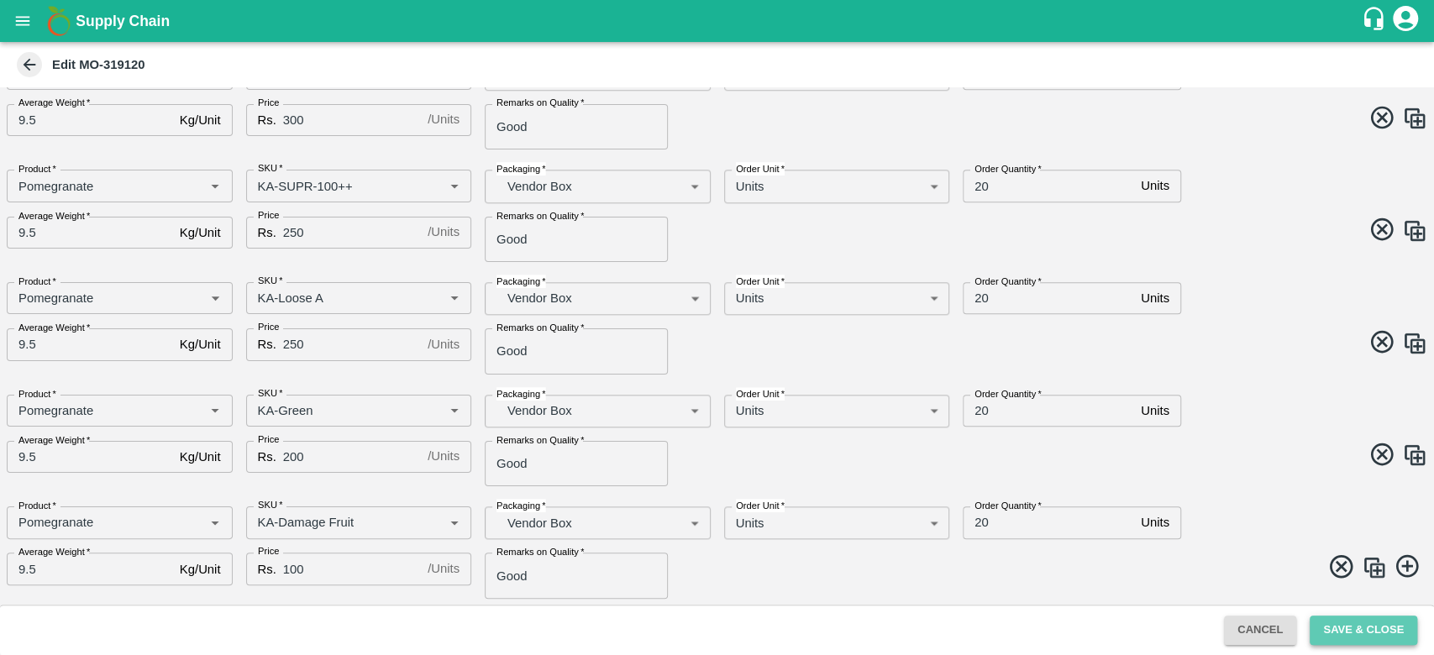
click at [1340, 634] on button "Save & Close" at bounding box center [1364, 630] width 108 height 29
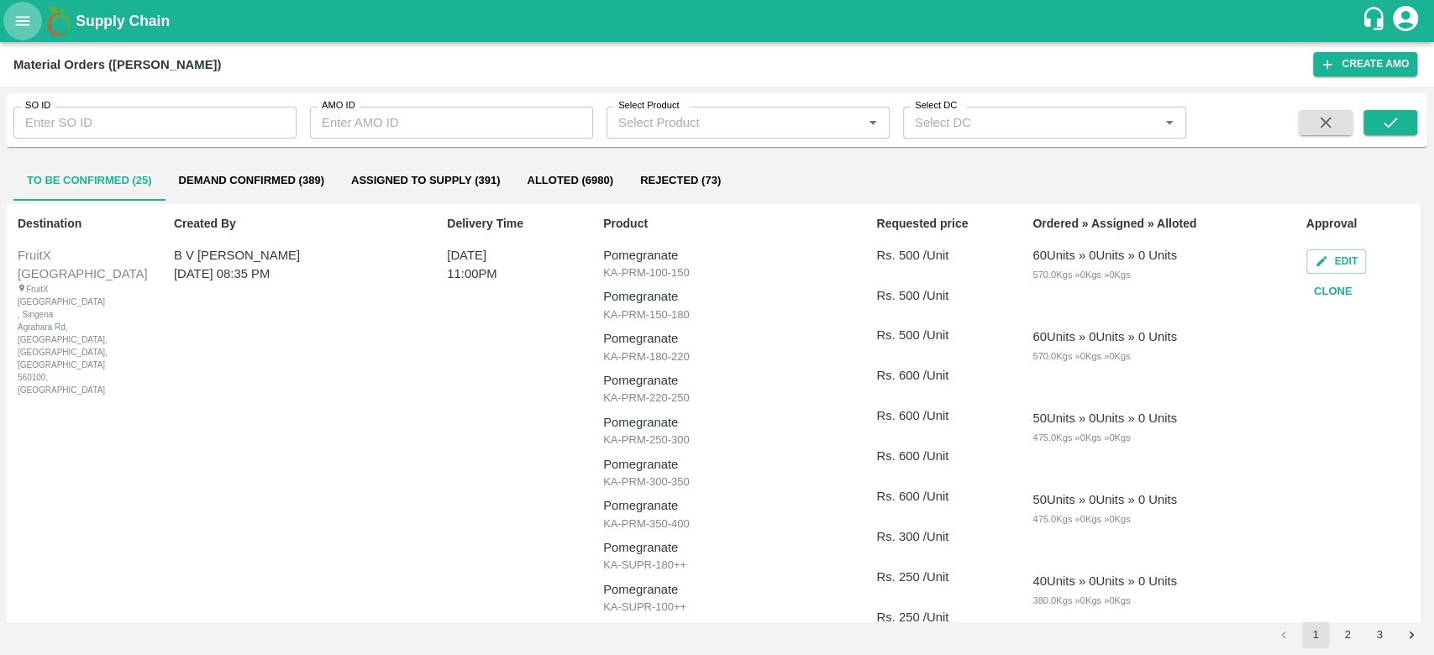
click at [16, 32] on button "open drawer" at bounding box center [22, 21] width 39 height 39
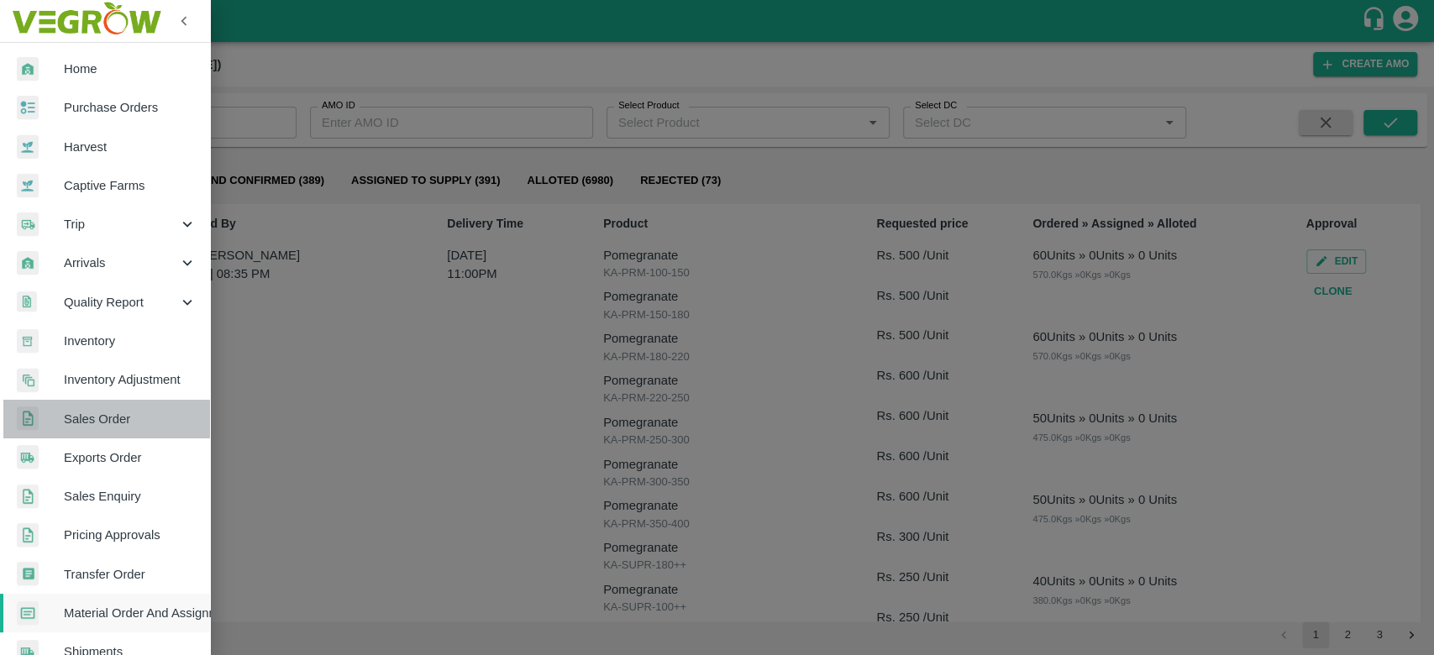
click at [107, 419] on span "Sales Order" at bounding box center [130, 419] width 133 height 18
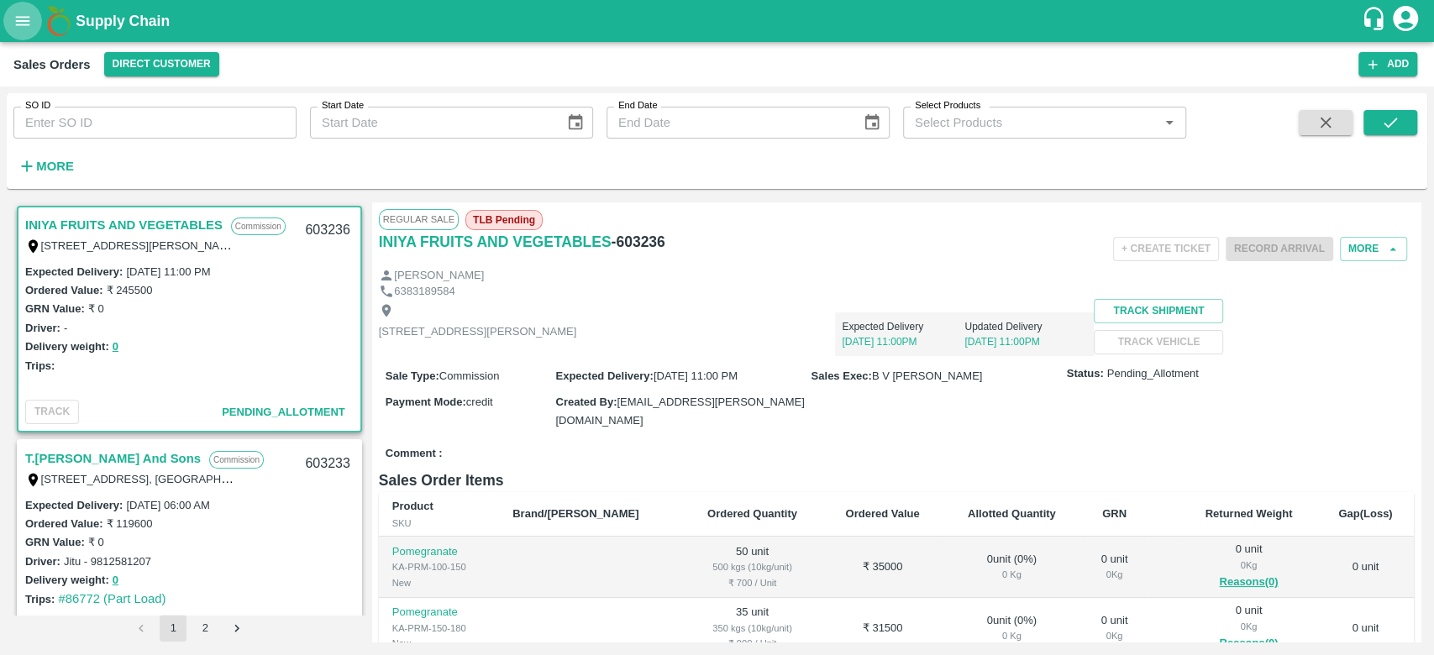
click at [23, 14] on icon "open drawer" at bounding box center [22, 21] width 18 height 18
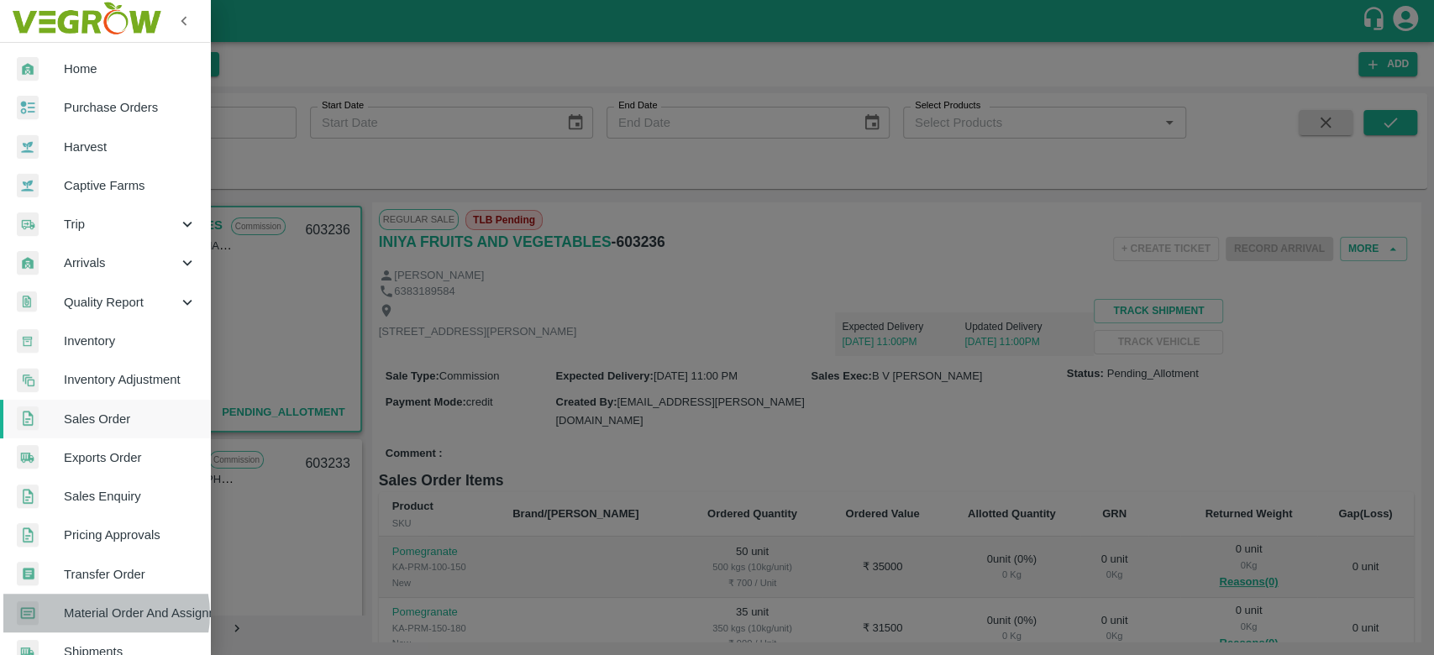
click at [101, 614] on span "Material Order And Assignment" at bounding box center [130, 613] width 133 height 18
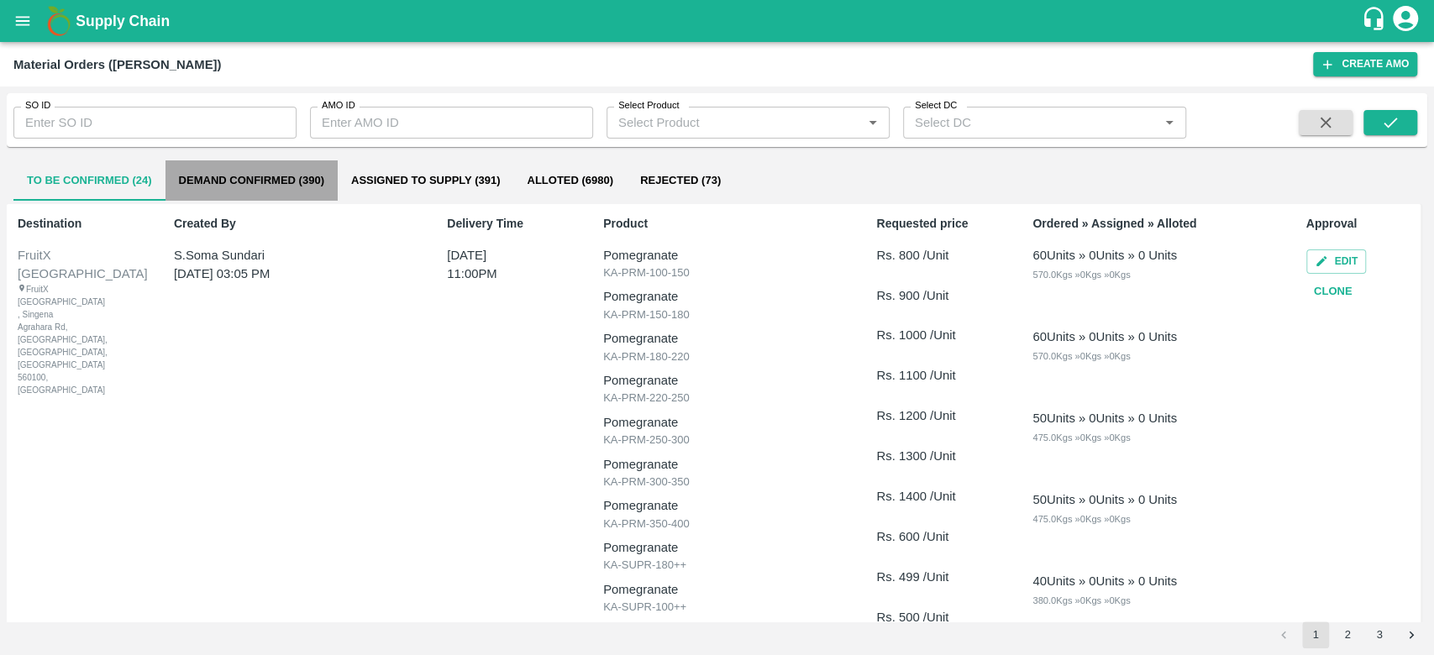
click at [242, 173] on button "Demand Confirmed (390)" at bounding box center [252, 180] width 172 height 40
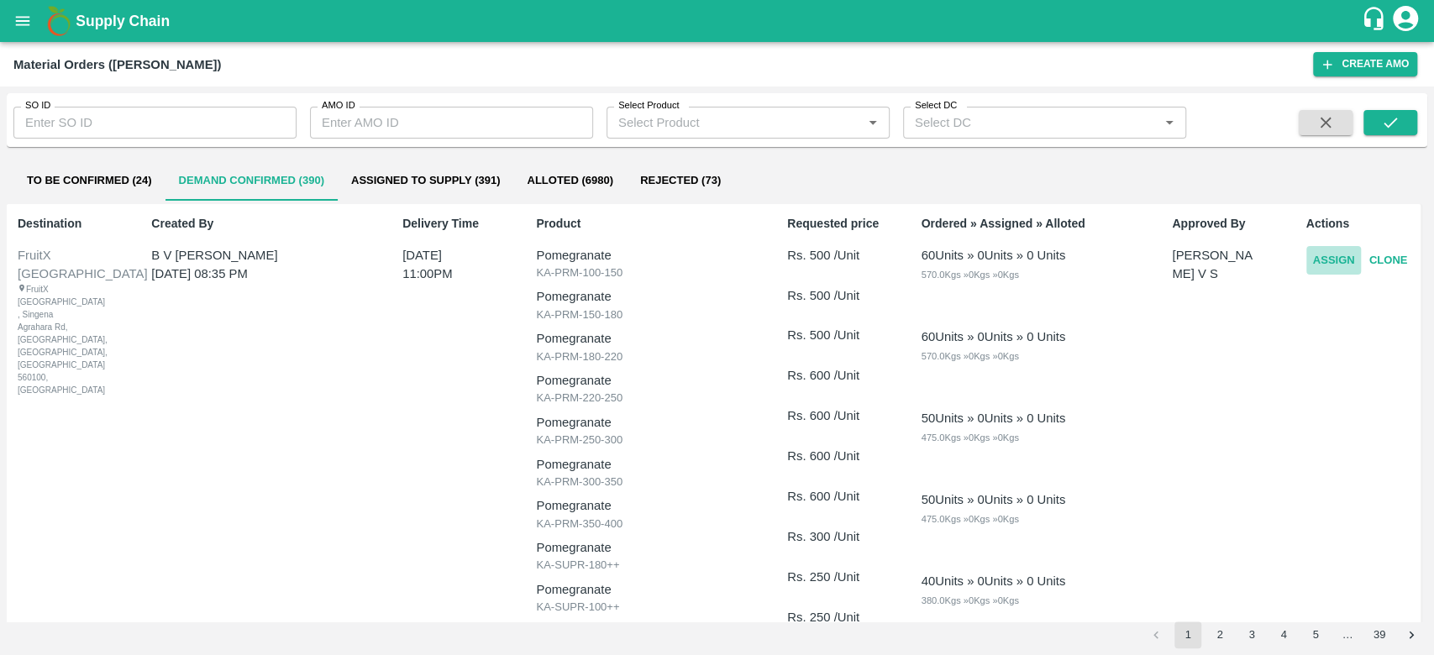
click at [1319, 255] on button "Assign" at bounding box center [1334, 260] width 55 height 29
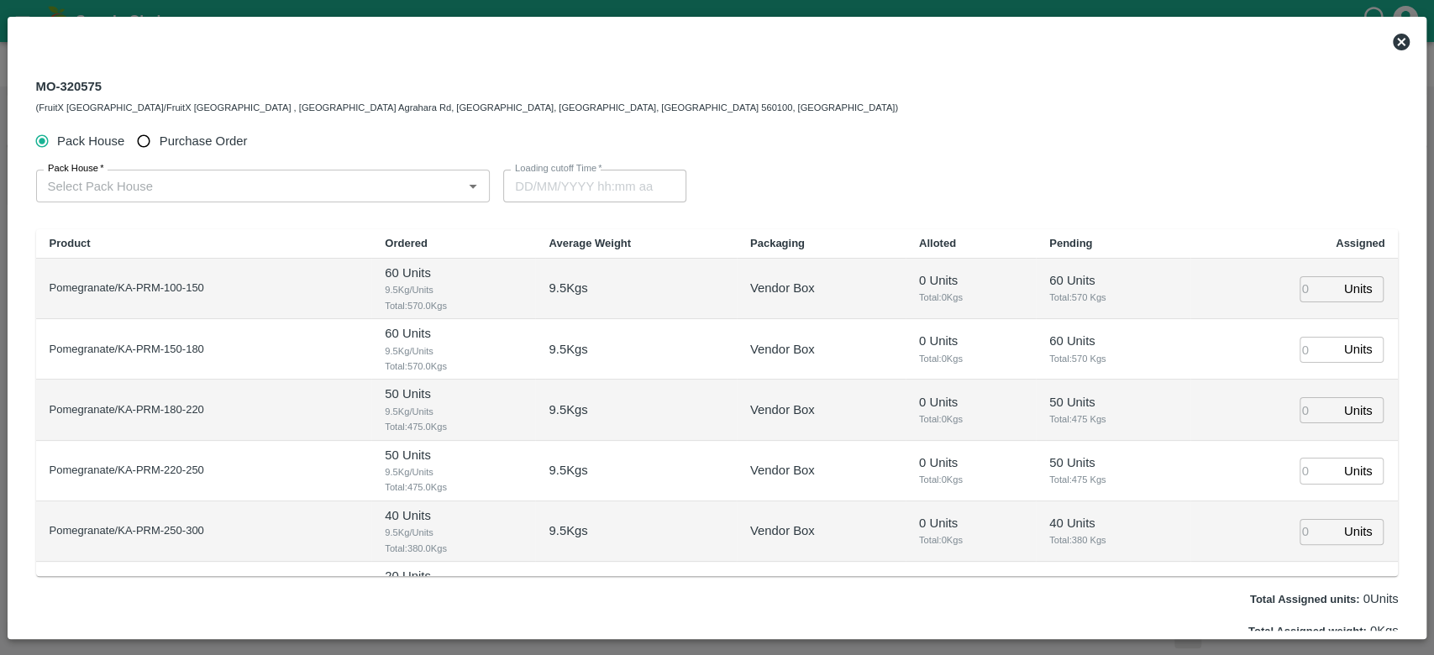
type input "[DATE] 11:00 PM"
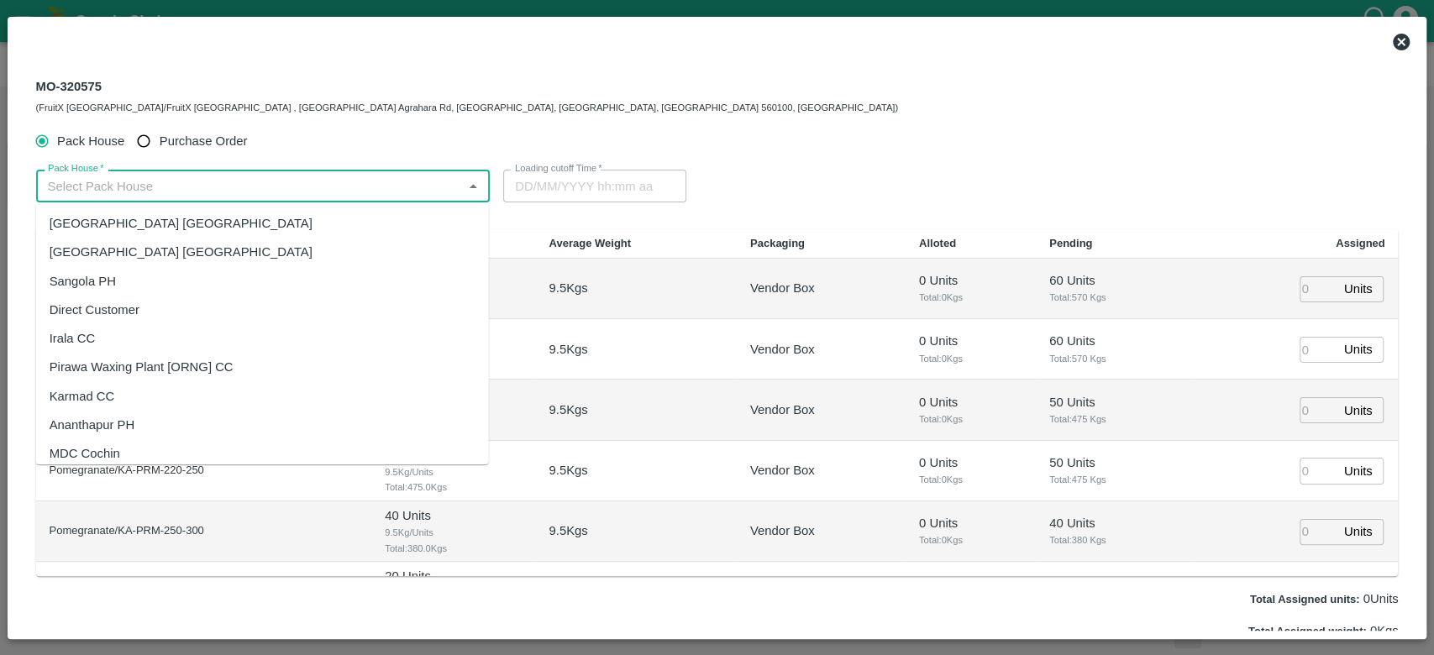
click at [168, 175] on input "Pack House   *" at bounding box center [249, 186] width 417 height 22
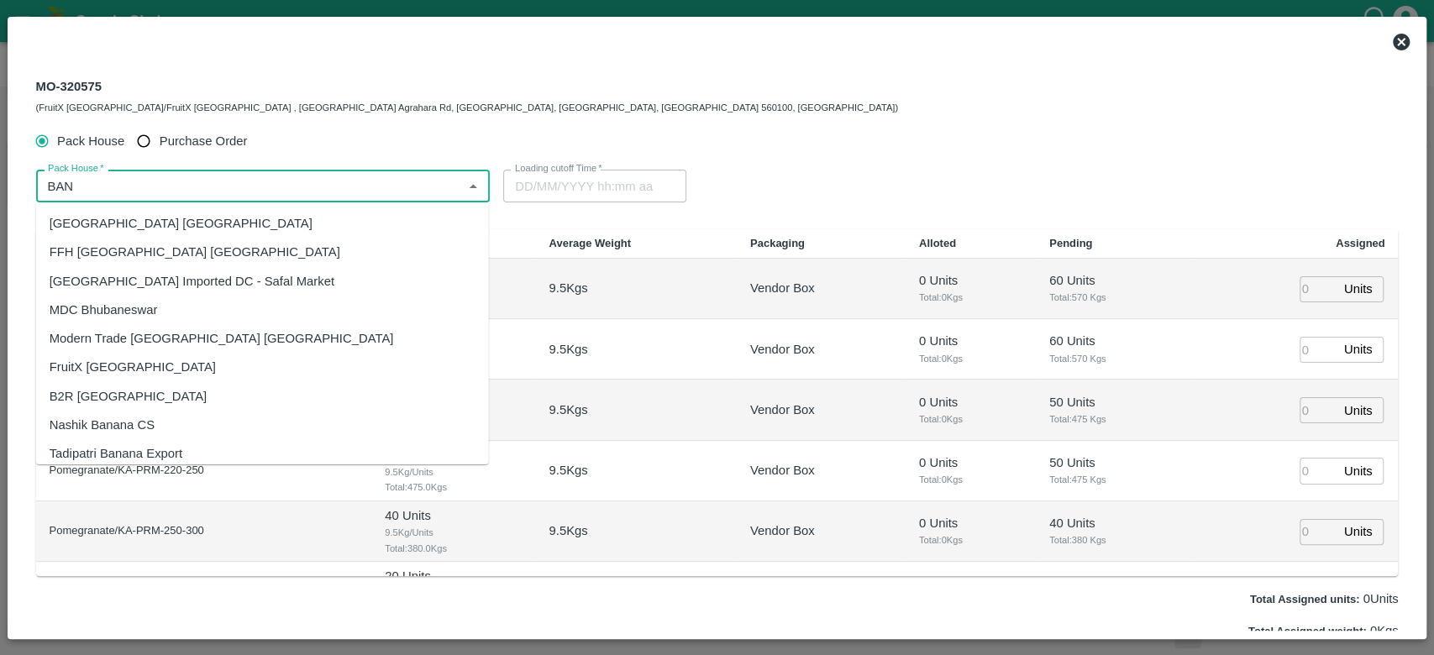
click at [164, 371] on div "FruitX [GEOGRAPHIC_DATA]" at bounding box center [262, 367] width 453 height 29
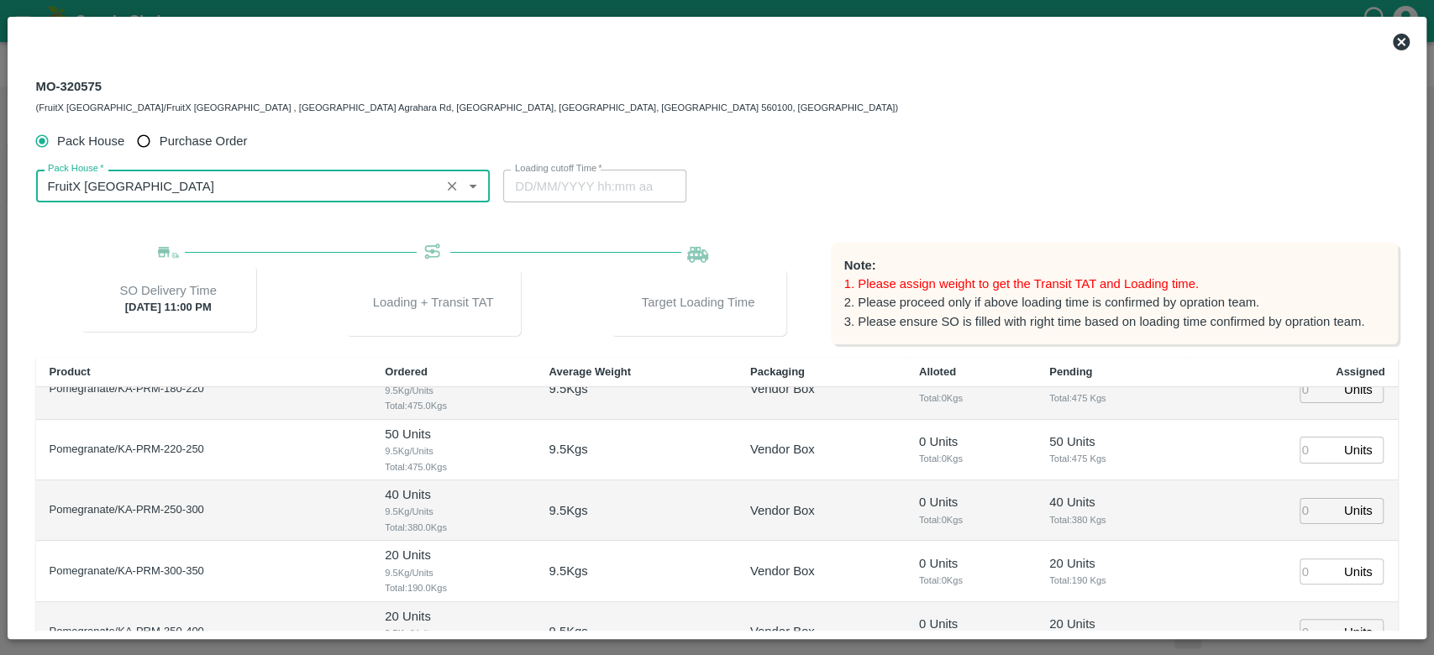
scroll to position [151, 0]
type input "FruitX [GEOGRAPHIC_DATA]"
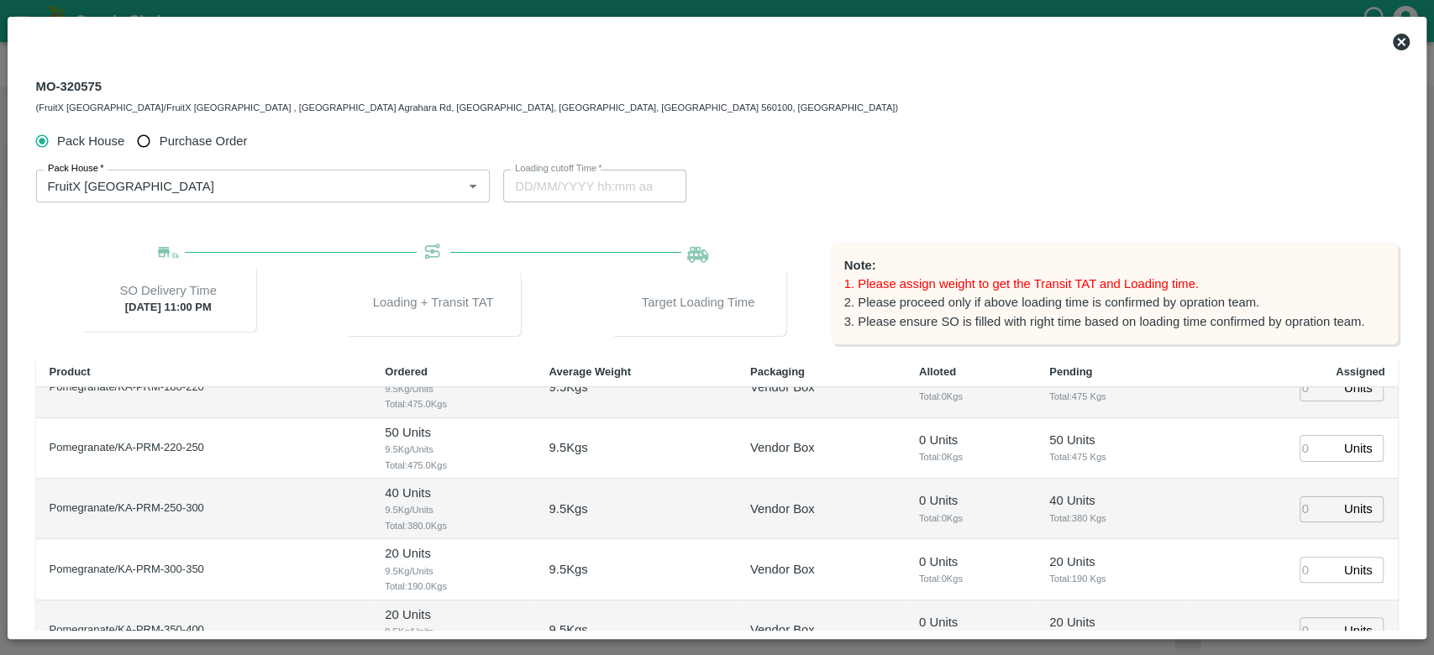
click at [1085, 122] on div "MO-320575 (FruitX [GEOGRAPHIC_DATA]/FruitX [GEOGRAPHIC_DATA] , [GEOGRAPHIC_DATA…" at bounding box center [718, 96] width 1390 height 61
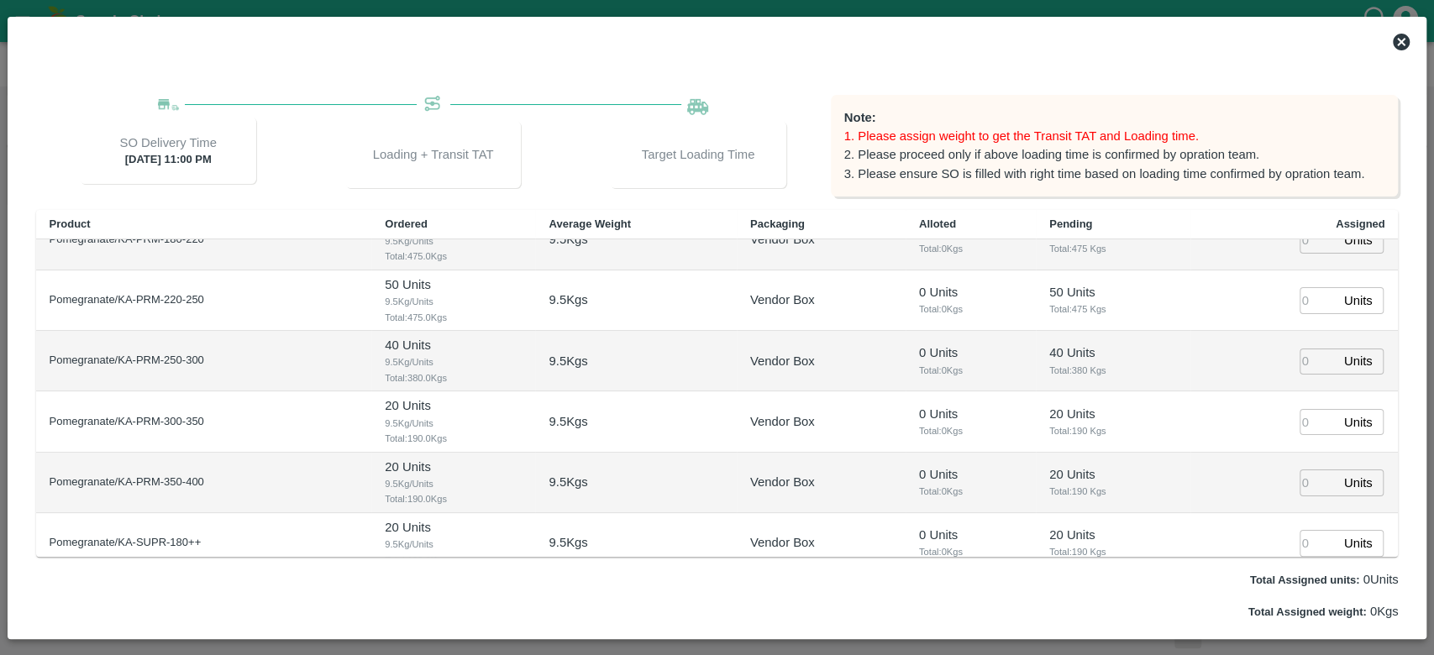
scroll to position [0, 0]
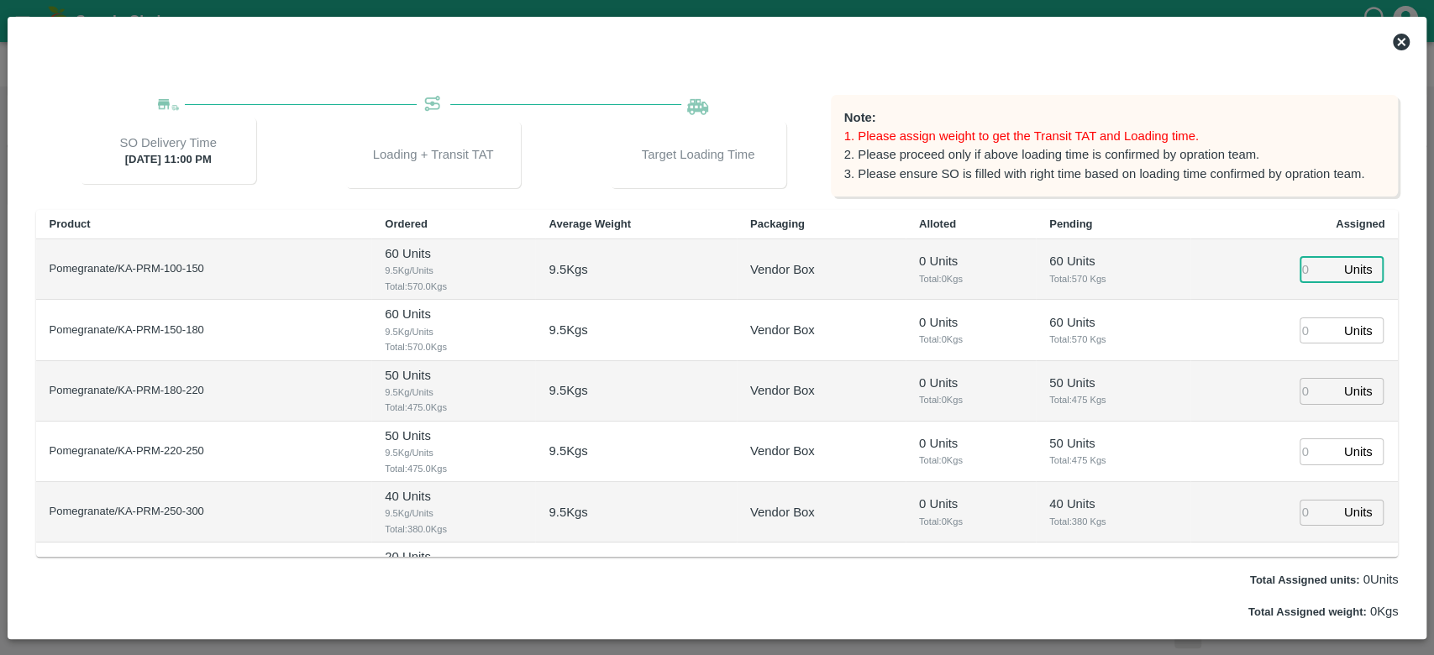
click at [1300, 271] on input "number" at bounding box center [1318, 270] width 37 height 26
type input "60"
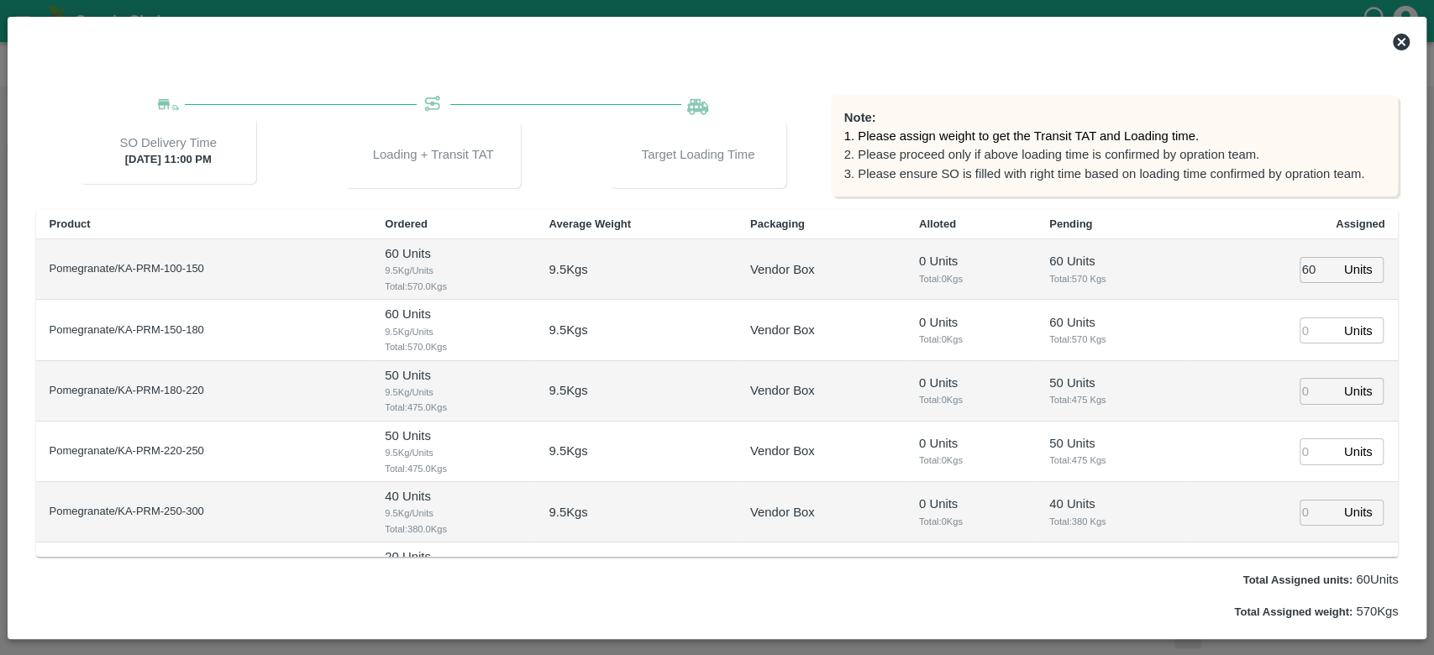
click at [1217, 276] on td "60 Units ​" at bounding box center [1295, 269] width 208 height 61
type input "[DATE] 10:00 PM"
click at [1304, 329] on input "number" at bounding box center [1318, 331] width 37 height 26
type input "60"
click at [1223, 341] on td "60 Units ​" at bounding box center [1295, 330] width 208 height 61
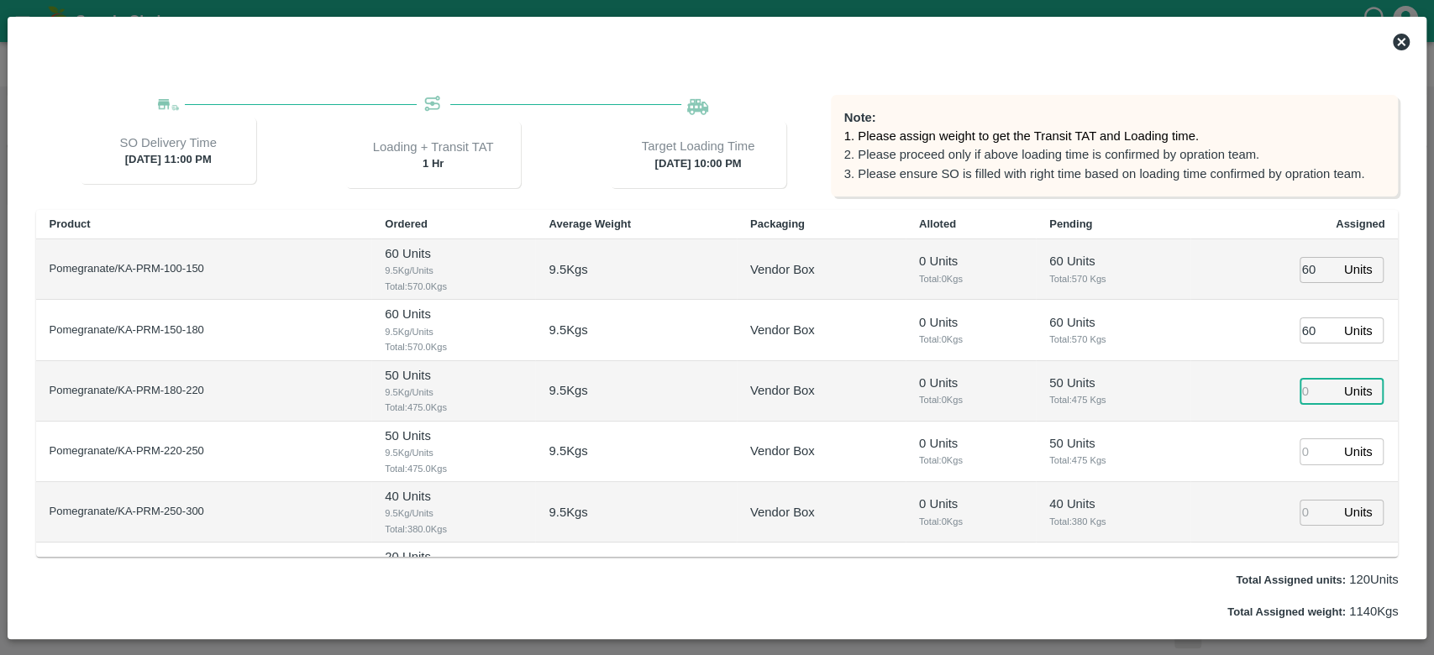
click at [1300, 401] on input "number" at bounding box center [1318, 391] width 37 height 26
type input "50"
click at [1234, 389] on td "50 Units ​" at bounding box center [1295, 391] width 208 height 61
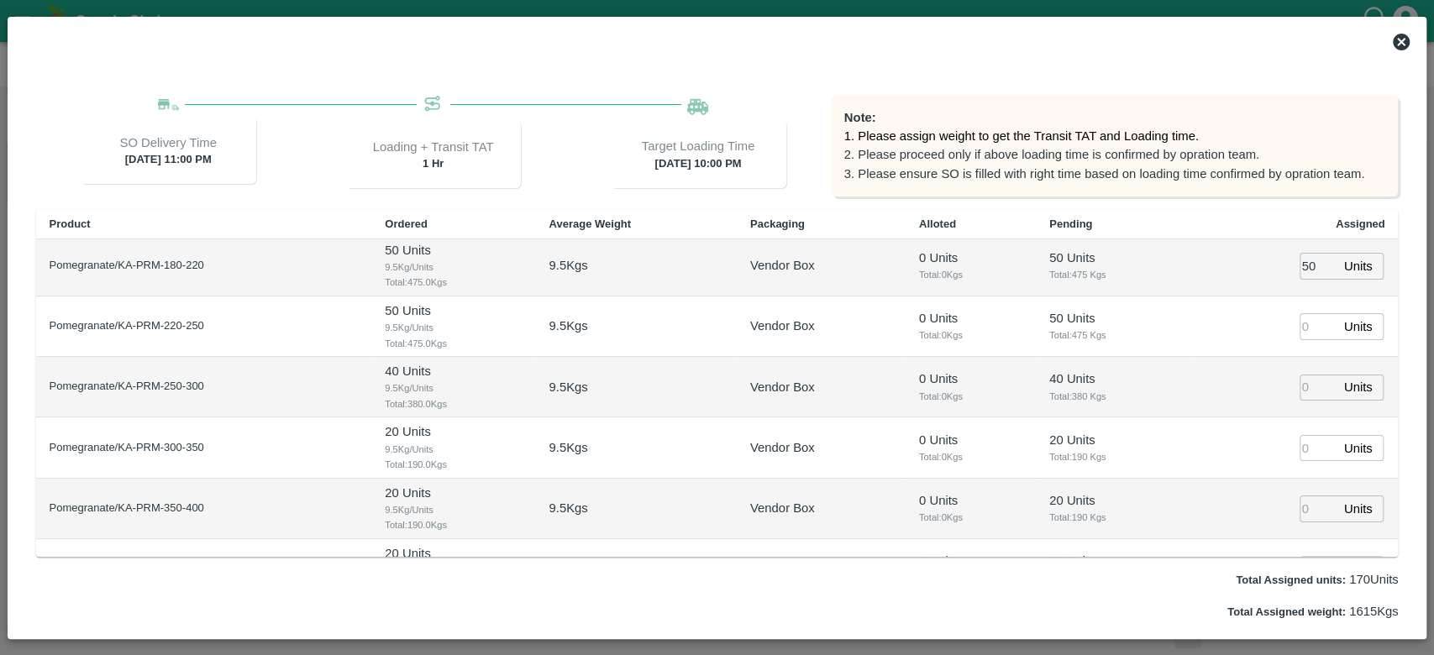
scroll to position [127, 0]
click at [1315, 322] on input "number" at bounding box center [1318, 325] width 37 height 26
type input "050"
type input "[DATE] 08:00 PM"
click at [1228, 336] on td "050 Units ​" at bounding box center [1295, 325] width 208 height 61
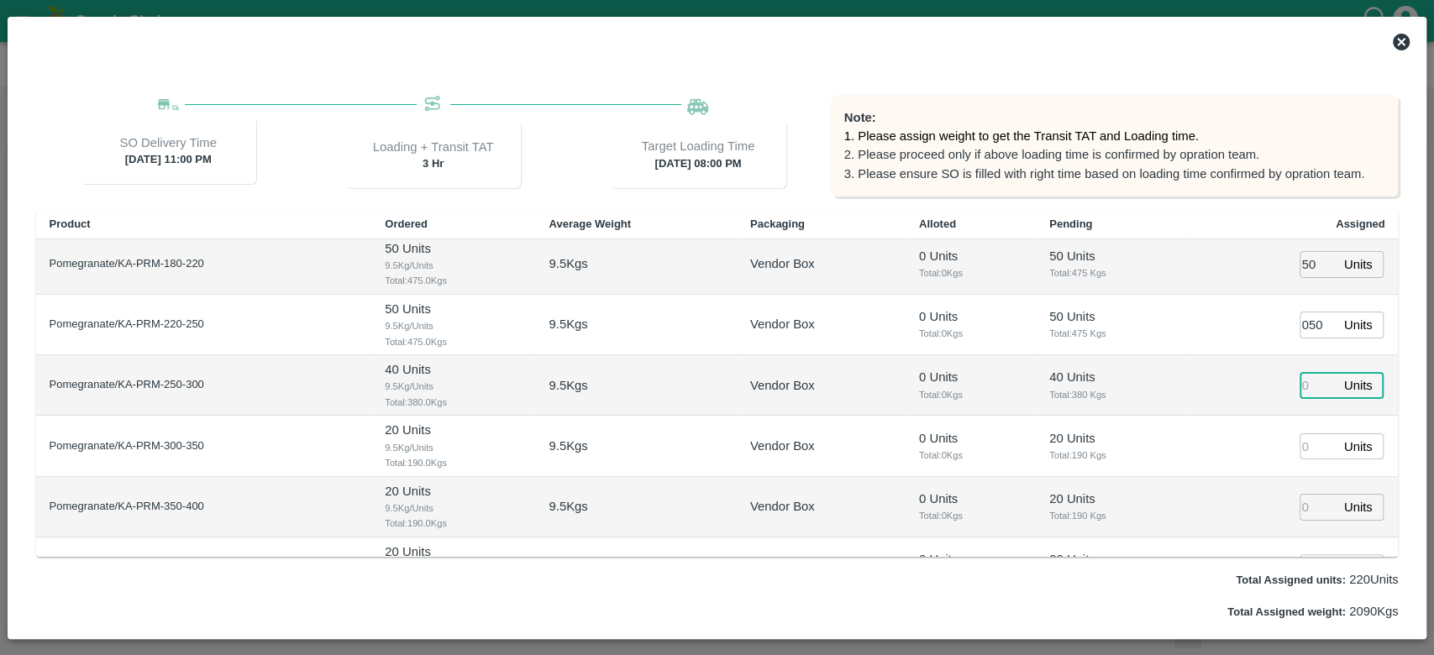
click at [1304, 381] on input "number" at bounding box center [1318, 386] width 37 height 26
type input "40"
click at [1138, 386] on p "40 Units" at bounding box center [1114, 377] width 128 height 18
click at [1302, 454] on input "number" at bounding box center [1318, 447] width 37 height 26
type input "20"
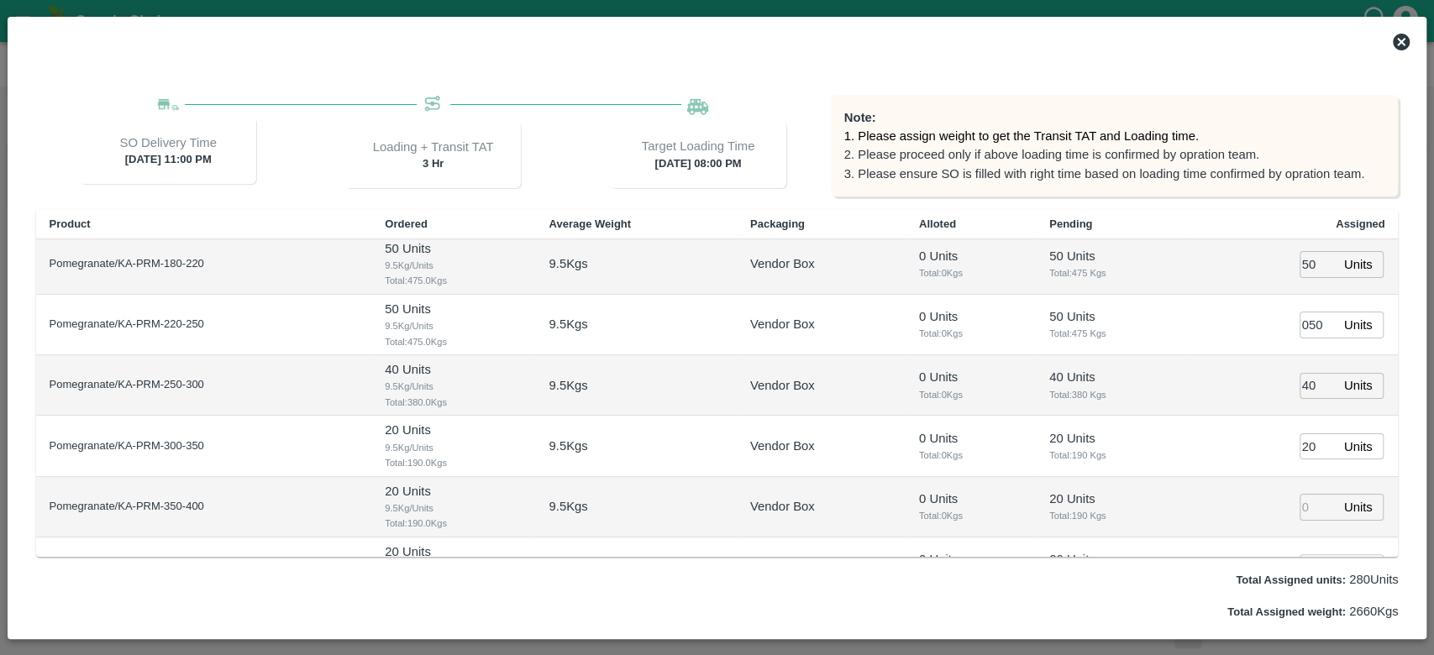
click at [1217, 436] on td "20 Units ​" at bounding box center [1295, 446] width 208 height 61
type input "[DATE] 09:00 PM"
click at [1307, 515] on input "number" at bounding box center [1318, 507] width 37 height 26
type input "20"
click at [1228, 494] on td "20 Units ​" at bounding box center [1295, 507] width 208 height 61
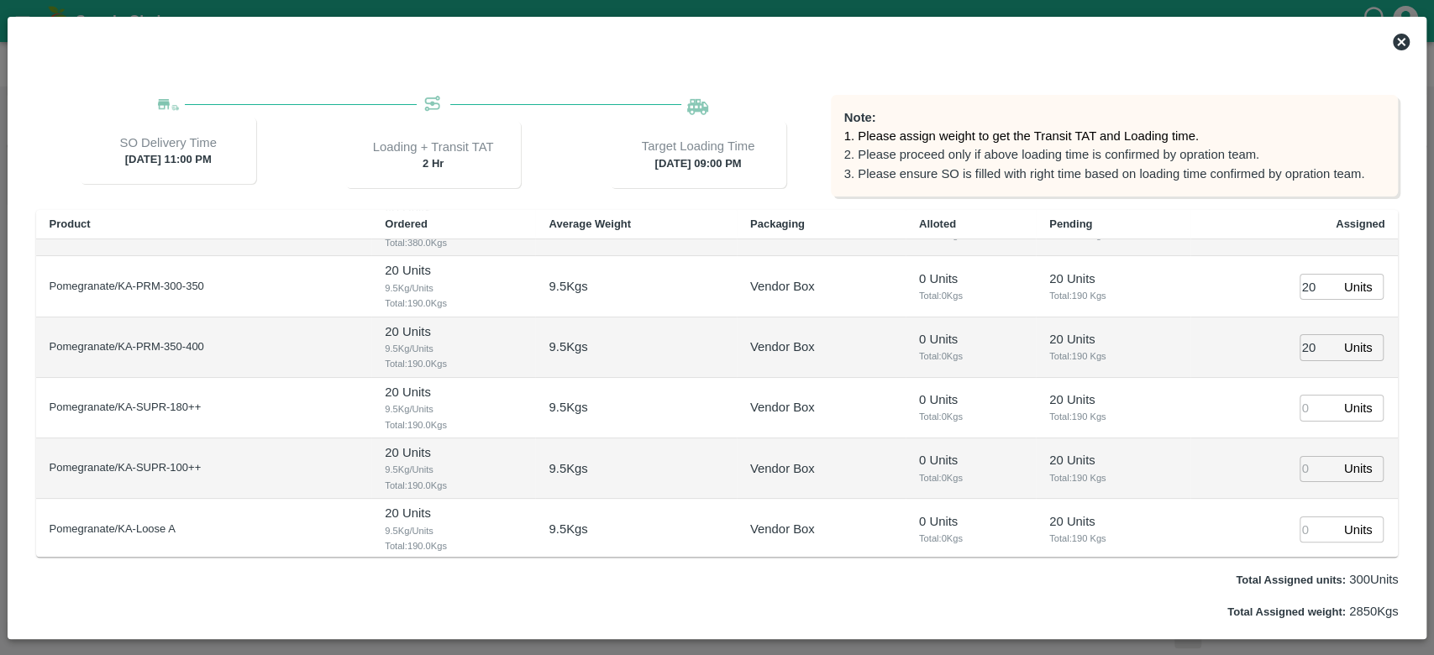
scroll to position [288, 0]
click at [1300, 403] on input "number" at bounding box center [1318, 406] width 37 height 26
type input "20"
click at [1264, 409] on td "20 Units ​" at bounding box center [1295, 406] width 208 height 61
click at [1300, 463] on input "number" at bounding box center [1318, 468] width 37 height 26
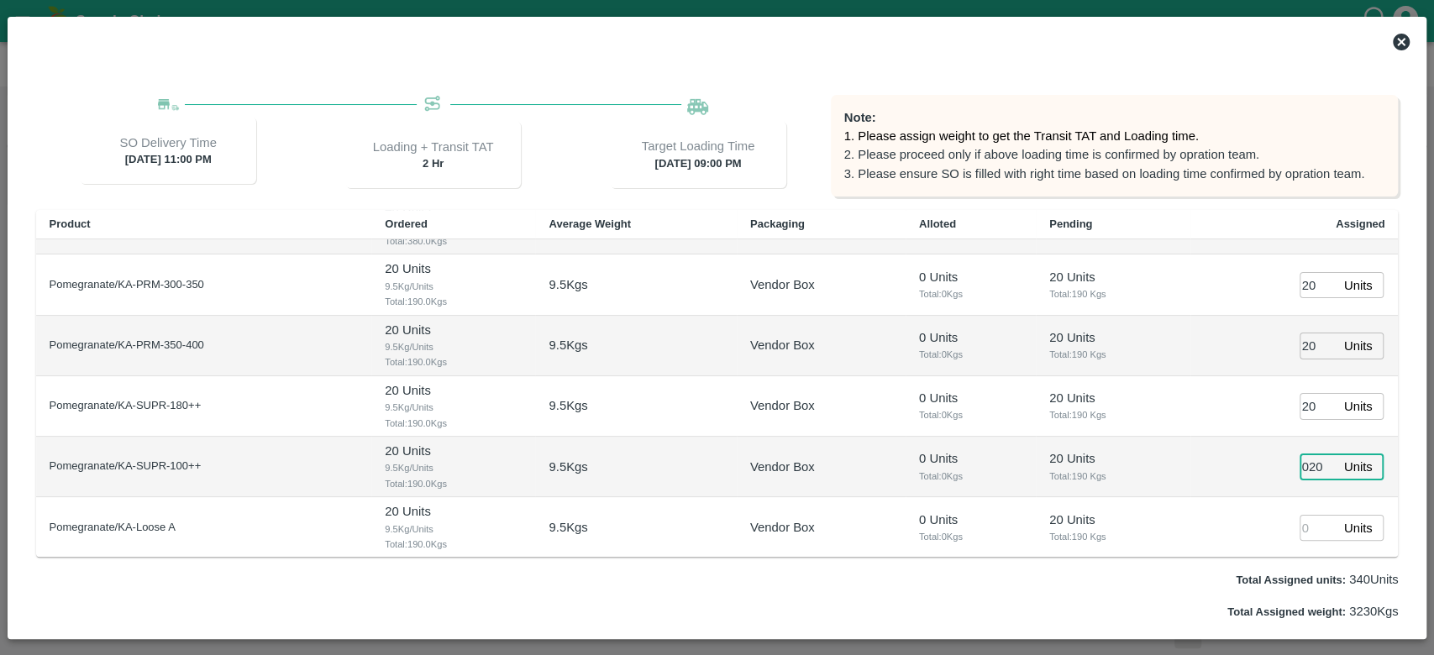
type input "020"
click at [1264, 463] on td "020 Units ​" at bounding box center [1295, 467] width 208 height 61
click at [1307, 527] on input "number" at bounding box center [1318, 528] width 37 height 26
type input "20"
click at [1170, 500] on td "20 Units Total: 190 Kgs" at bounding box center [1113, 527] width 155 height 61
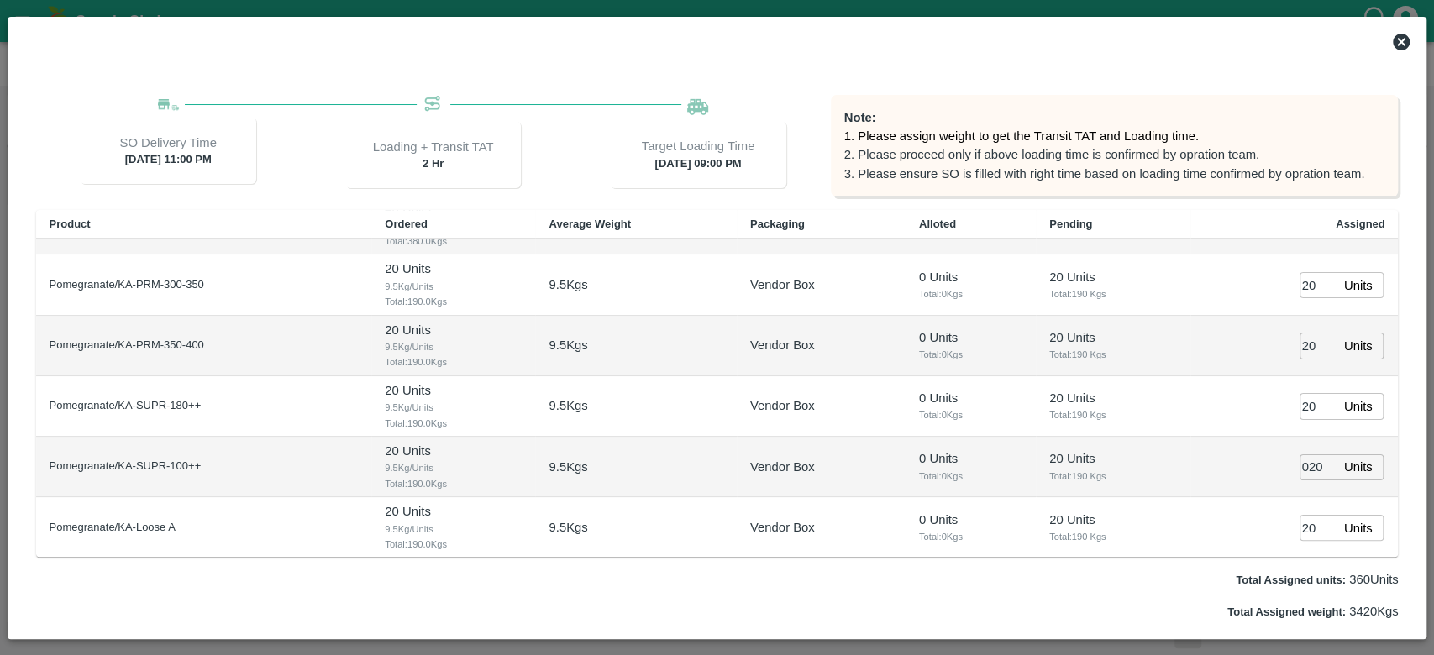
scroll to position [410, 0]
drag, startPoint x: 1320, startPoint y: 471, endPoint x: 1311, endPoint y: 471, distance: 9.2
click at [1311, 471] on input "-10" at bounding box center [1318, 467] width 37 height 26
type input "020"
click at [1220, 468] on td "020 Units ​" at bounding box center [1295, 467] width 208 height 61
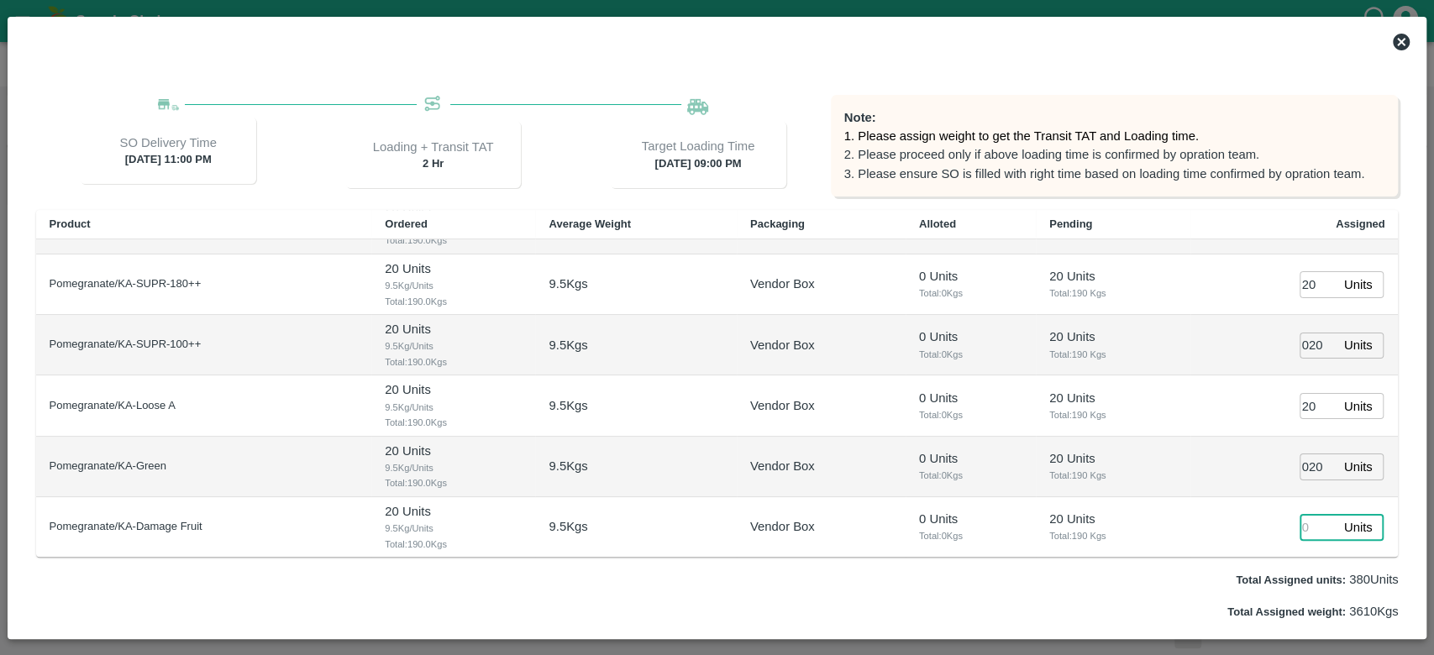
click at [1307, 532] on input "number" at bounding box center [1318, 527] width 37 height 26
type input "20"
click at [1215, 501] on td "20 Units ​" at bounding box center [1295, 527] width 208 height 61
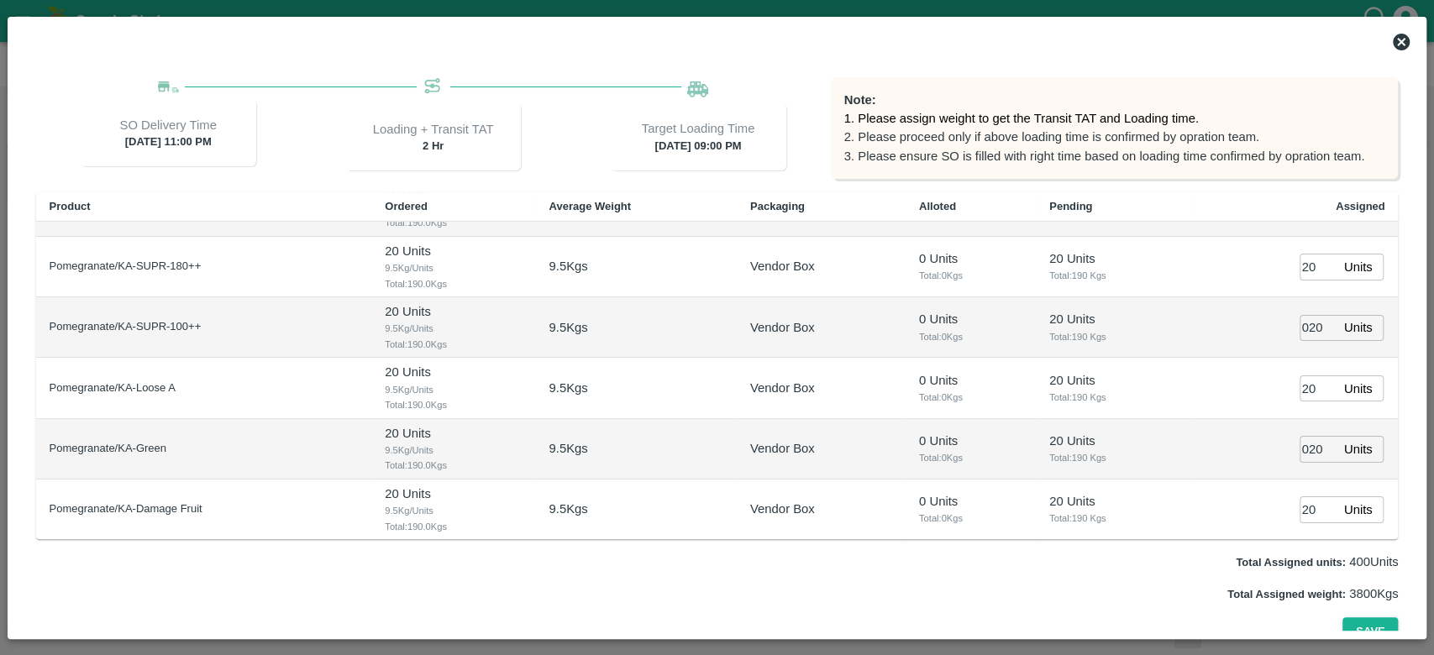
scroll to position [182, 0]
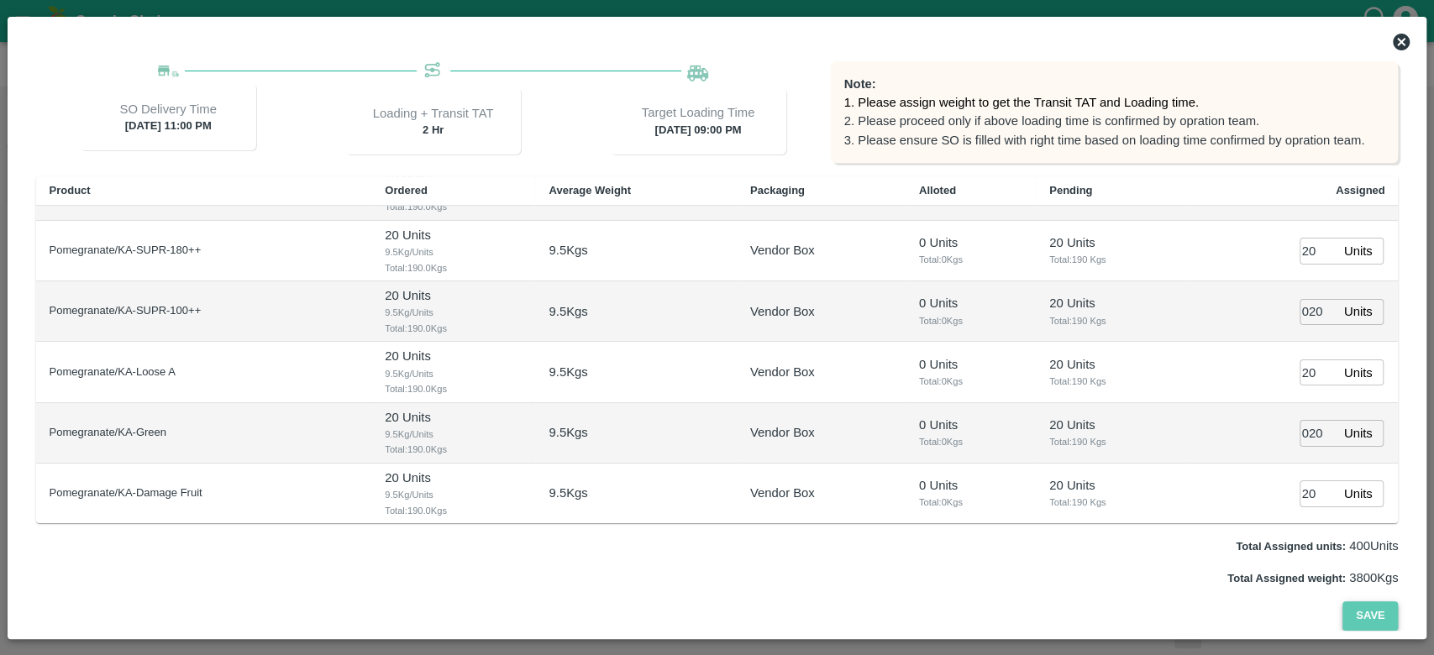
click at [1356, 607] on button "Save" at bounding box center [1370, 616] width 55 height 29
